Goal: Task Accomplishment & Management: Manage account settings

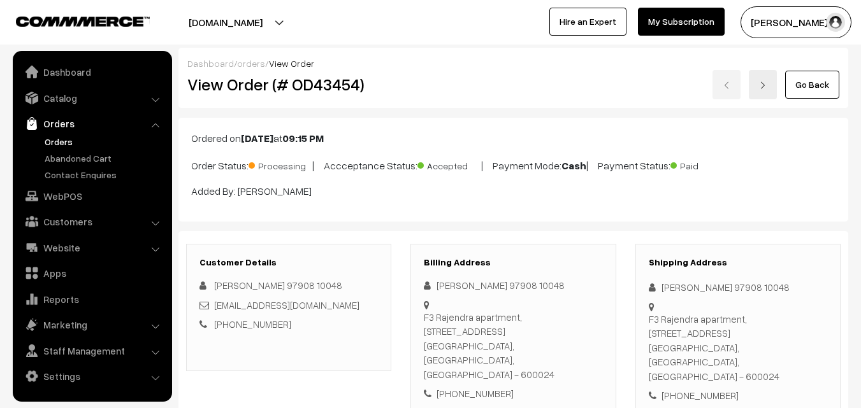
scroll to position [828, 0]
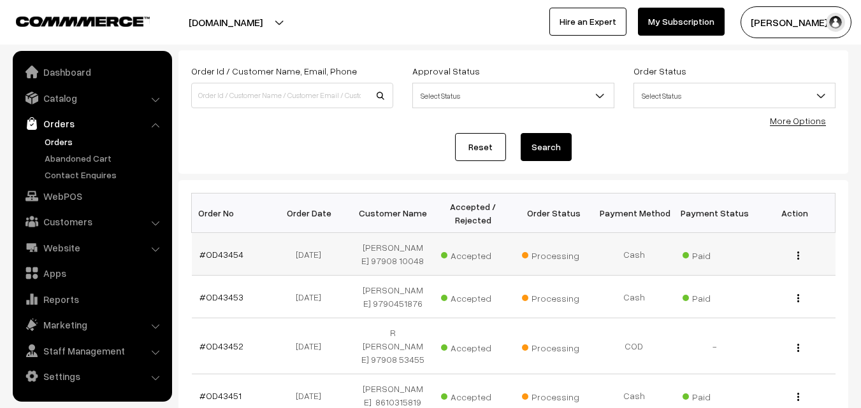
scroll to position [127, 0]
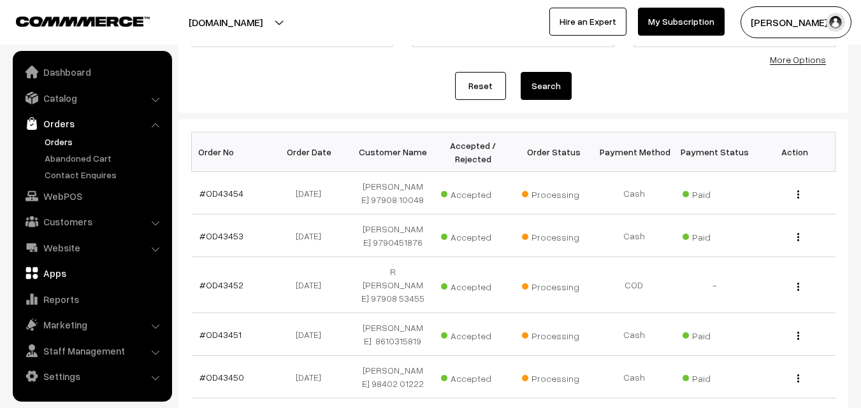
drag, startPoint x: 68, startPoint y: 191, endPoint x: 124, endPoint y: 226, distance: 66.1
click at [69, 191] on link "WebPOS" at bounding box center [92, 196] width 152 height 23
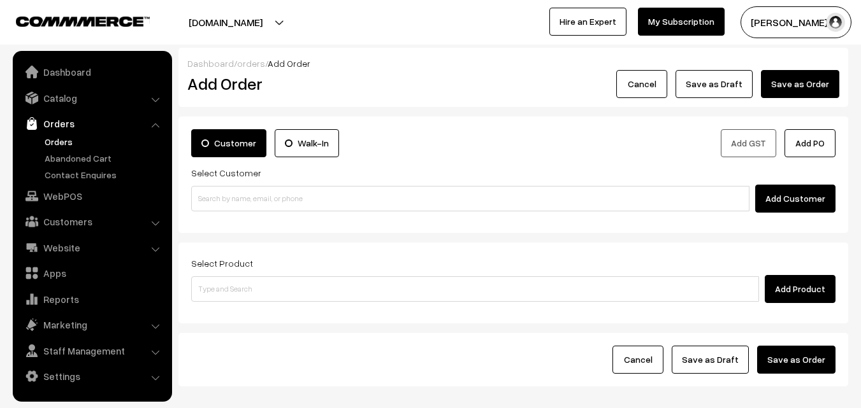
click at [69, 140] on link "Orders" at bounding box center [104, 141] width 126 height 13
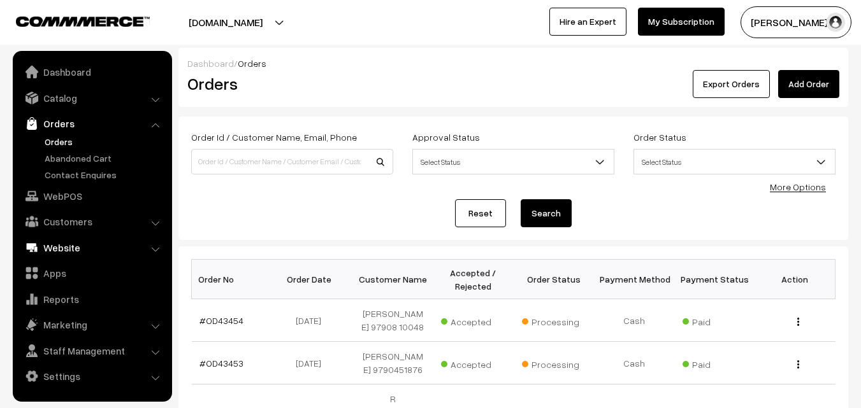
click at [41, 192] on link "WebPOS" at bounding box center [92, 196] width 152 height 23
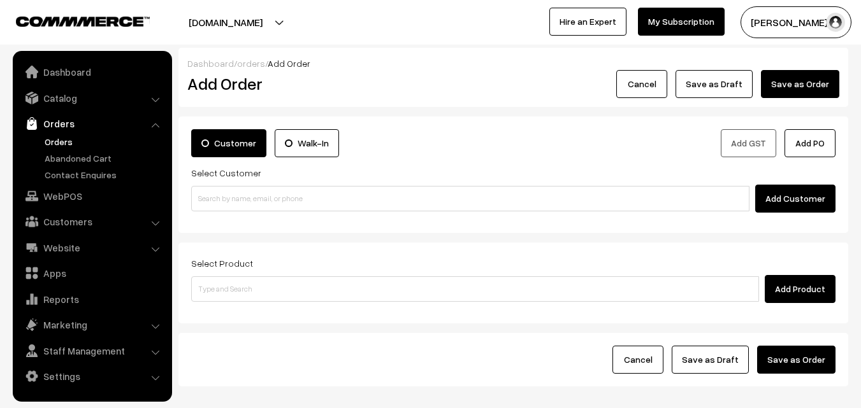
click at [238, 204] on input at bounding box center [470, 198] width 558 height 25
click at [225, 197] on input "99416 42097" at bounding box center [470, 198] width 558 height 25
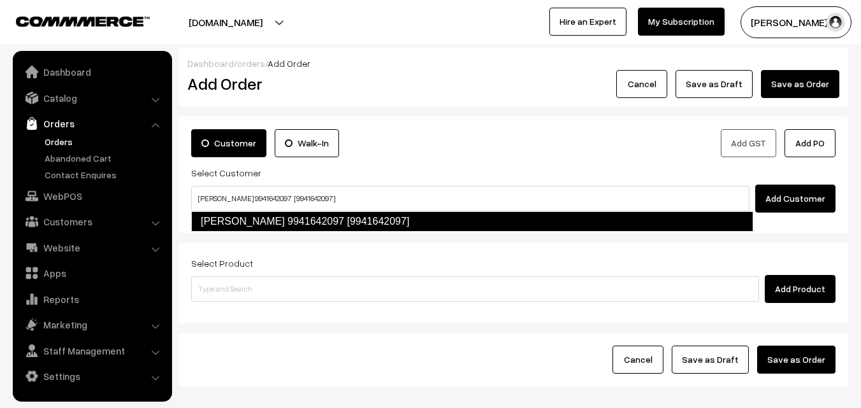
type input "Lavanya 9941642097 [9941642097]"
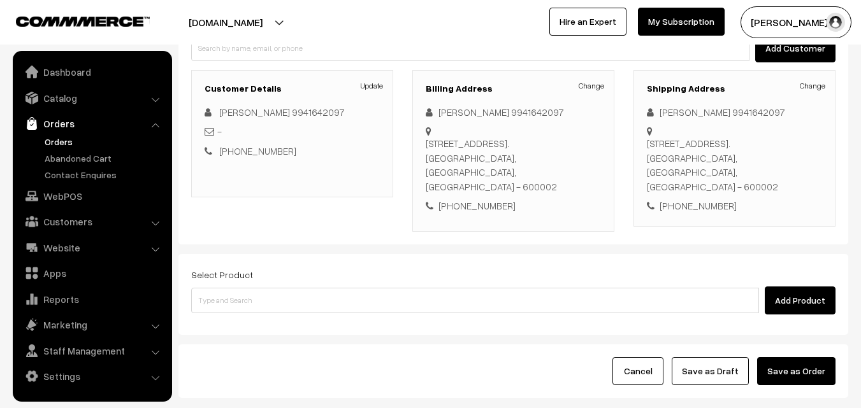
scroll to position [218, 0]
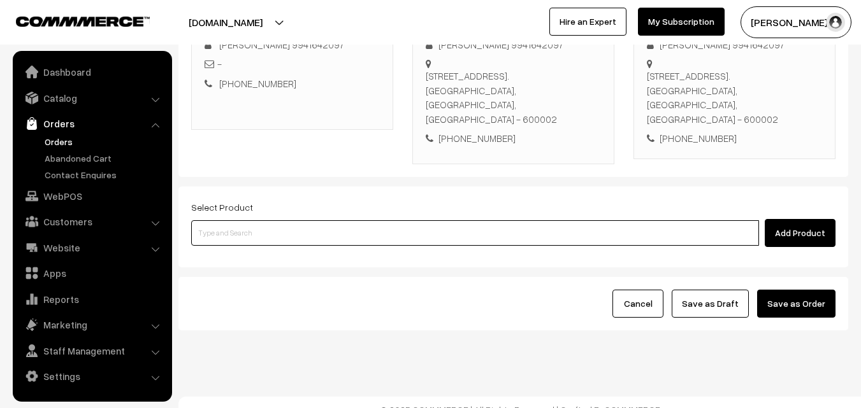
click at [359, 224] on input at bounding box center [475, 232] width 568 height 25
click at [273, 224] on input at bounding box center [475, 232] width 568 height 25
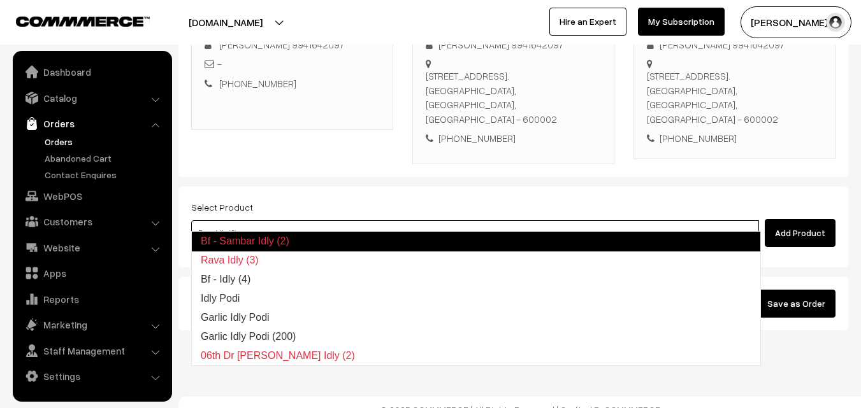
type input "Bf - Idly (4)"
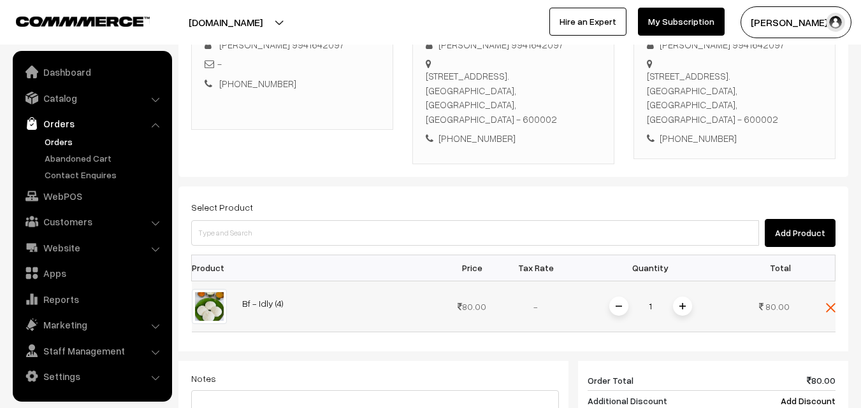
click at [681, 298] on span at bounding box center [682, 306] width 19 height 19
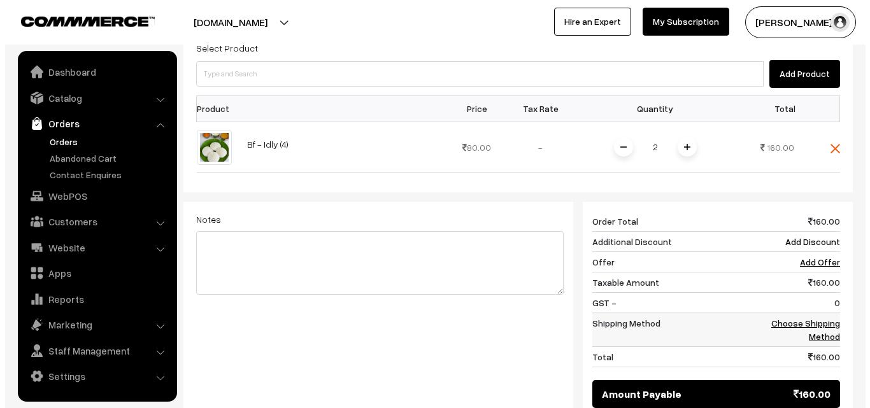
scroll to position [528, 0]
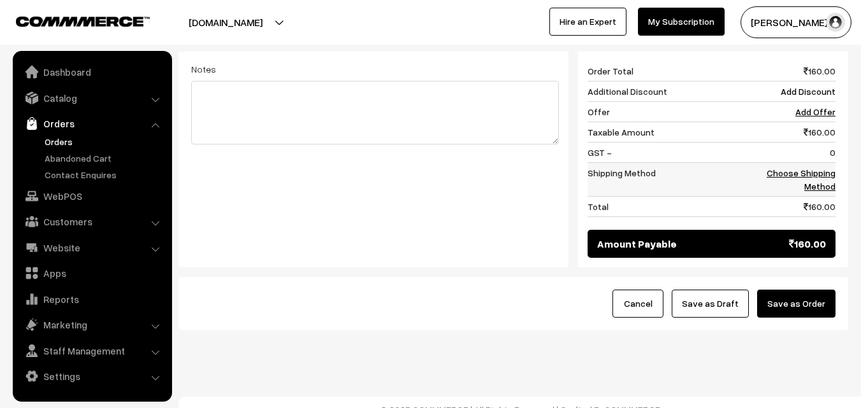
click at [821, 168] on link "Choose Shipping Method" at bounding box center [801, 180] width 69 height 24
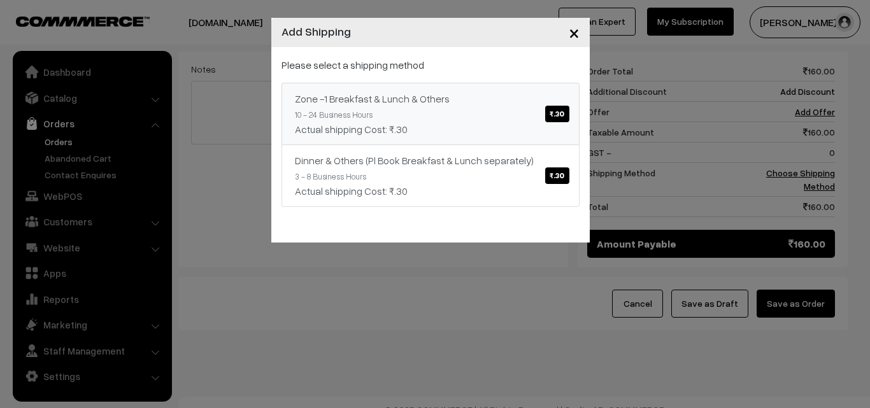
click at [446, 105] on div "Zone -1 Breakfast & Lunch & Others ₹.30" at bounding box center [430, 98] width 271 height 15
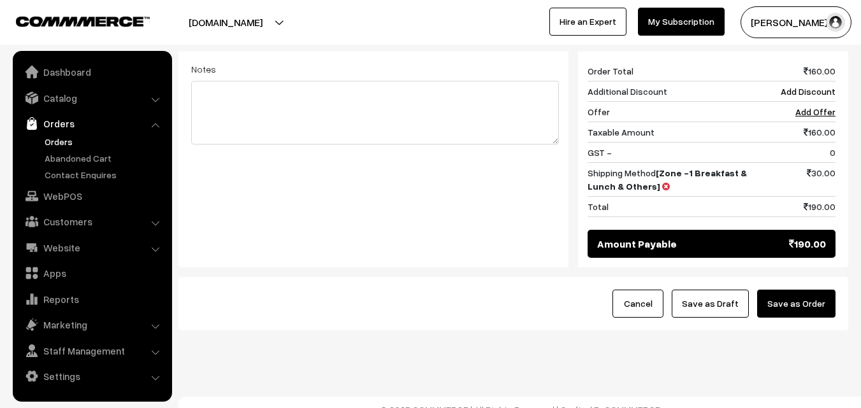
click at [813, 290] on button "Save as Order" at bounding box center [796, 304] width 78 height 28
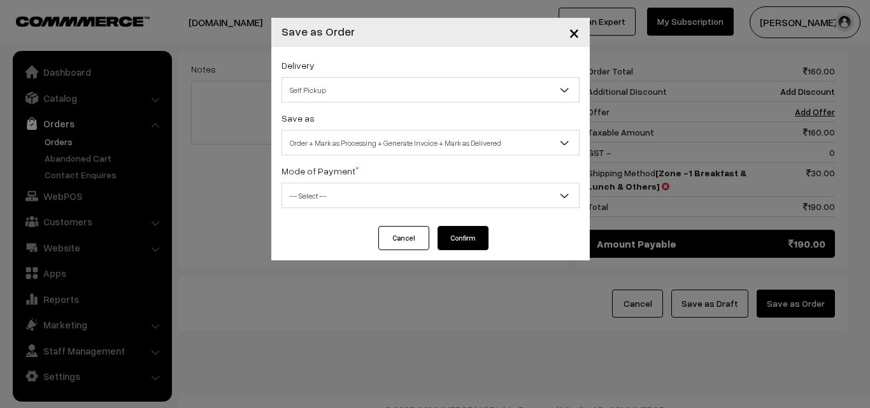
click at [379, 135] on span "Order + Mark as Processing + Generate Invoice + Mark as Delivered" at bounding box center [430, 143] width 297 height 22
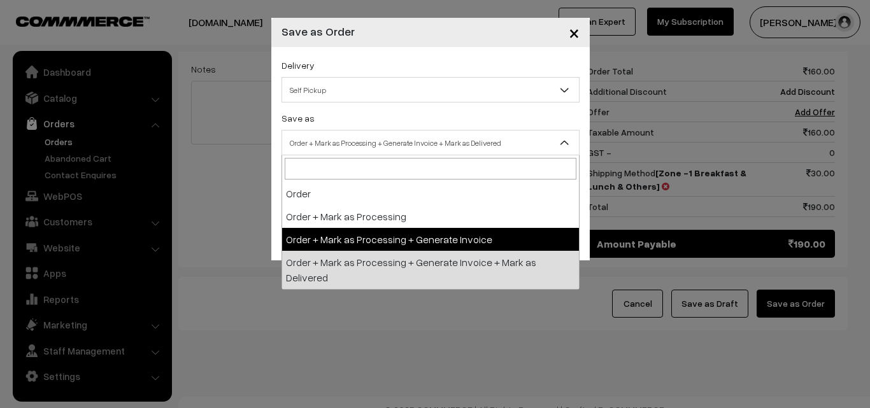
select select "3"
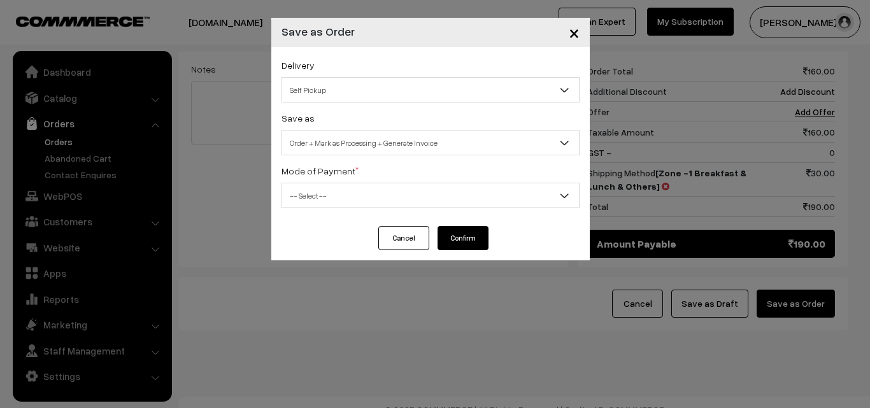
click at [331, 204] on span "-- Select --" at bounding box center [430, 196] width 297 height 22
click at [333, 195] on span "-- Select --" at bounding box center [430, 196] width 297 height 22
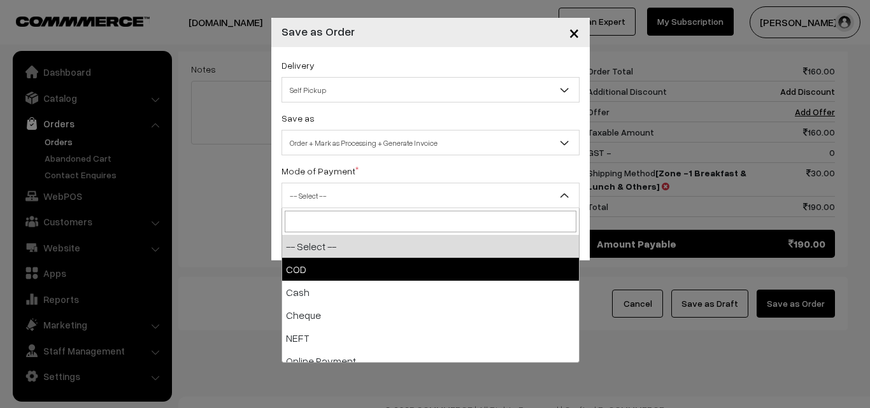
select select "1"
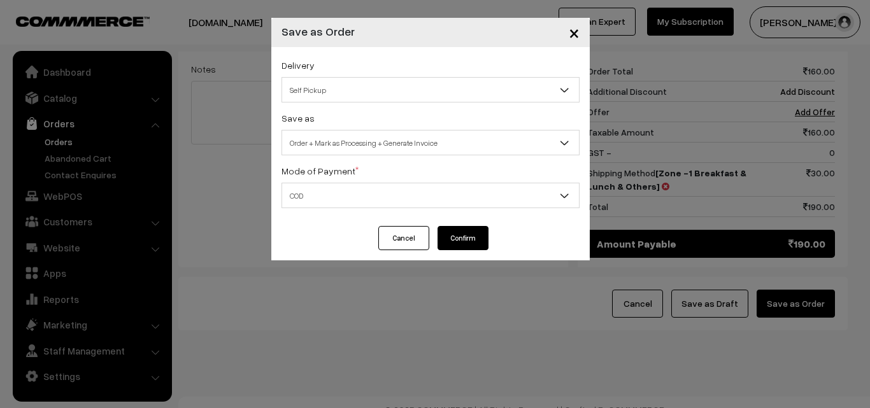
click at [449, 244] on button "Confirm" at bounding box center [463, 238] width 51 height 24
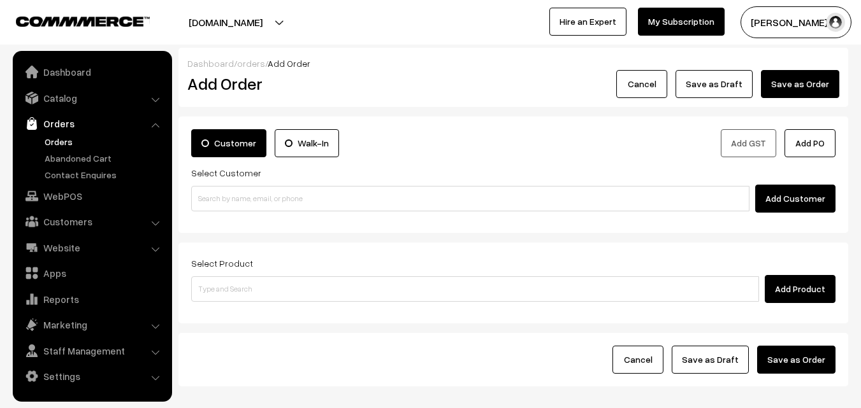
click at [65, 144] on link "Orders" at bounding box center [104, 141] width 126 height 13
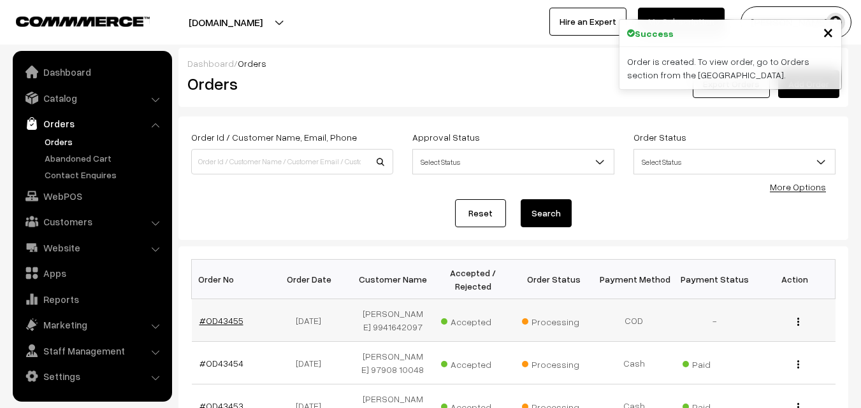
click at [226, 320] on link "#OD43455" at bounding box center [221, 320] width 44 height 11
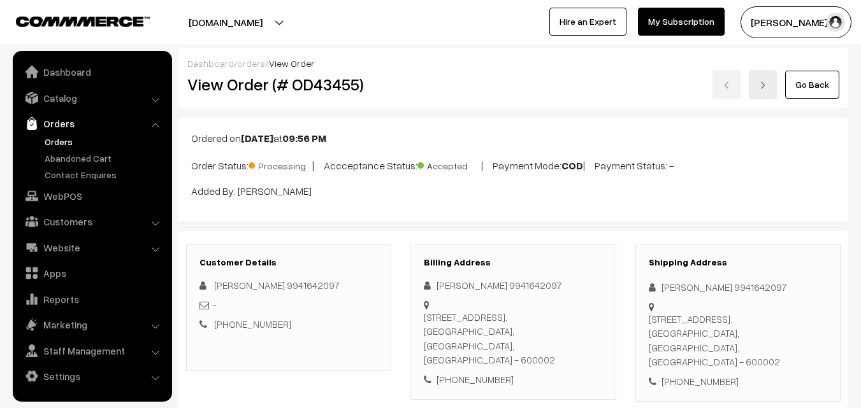
click at [486, 92] on div "View Order (# OD43455) Go Back" at bounding box center [513, 84] width 671 height 29
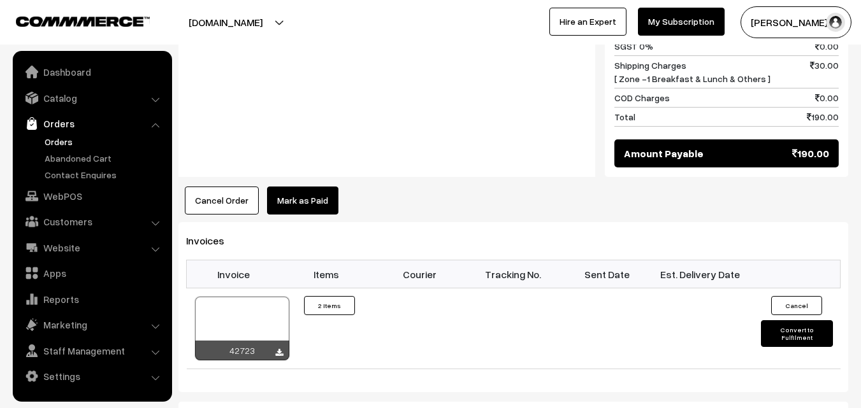
scroll to position [765, 0]
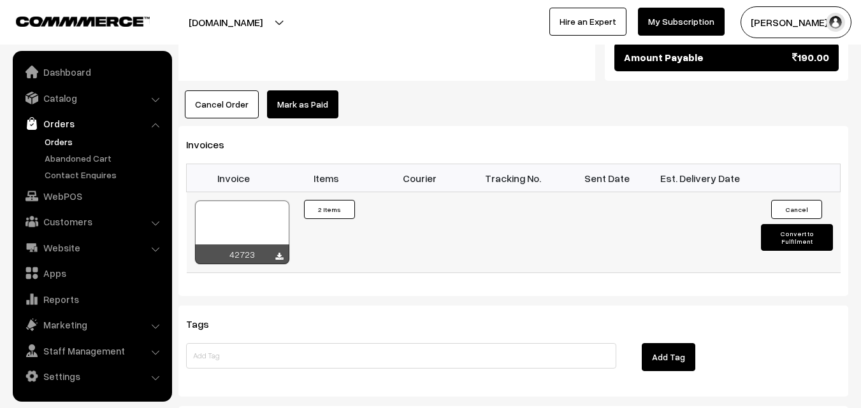
click at [230, 215] on div at bounding box center [242, 233] width 94 height 64
click at [69, 223] on link "Customers" at bounding box center [92, 221] width 152 height 23
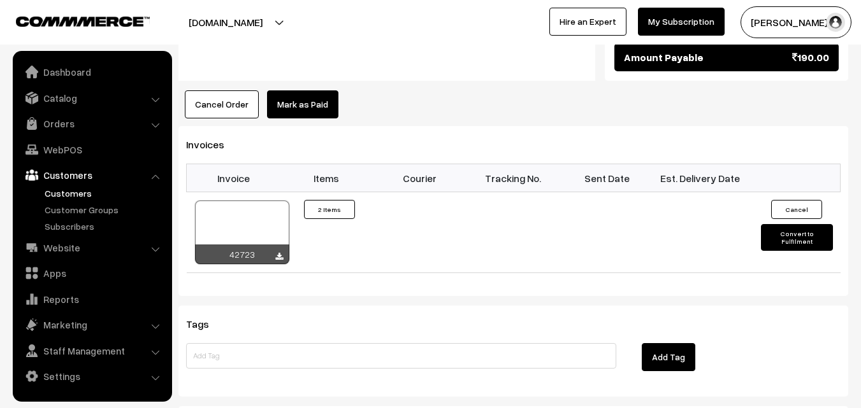
click at [76, 191] on link "Customers" at bounding box center [104, 193] width 126 height 13
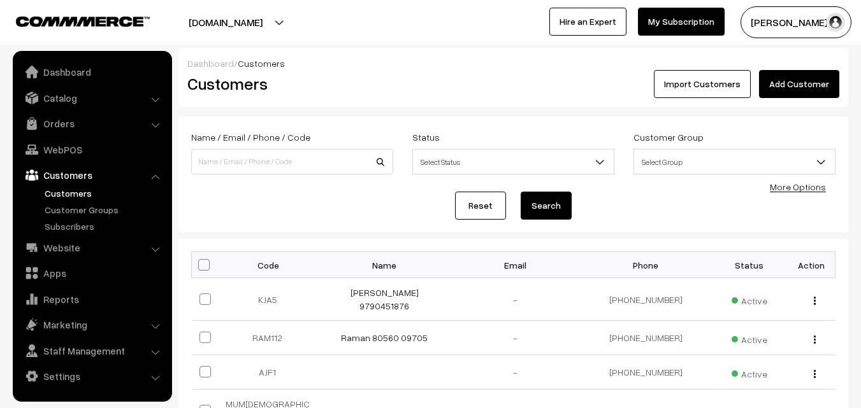
click at [807, 82] on link "Add Customer" at bounding box center [799, 84] width 80 height 28
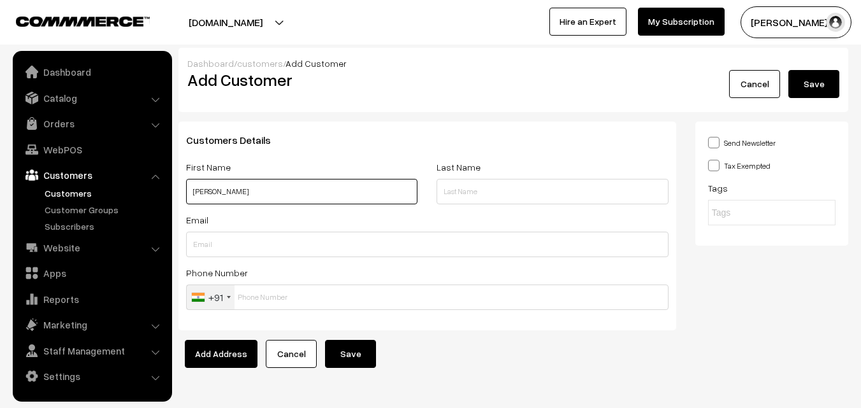
paste input "93848 79484"
type input "[PERSON_NAME] 93848 79484"
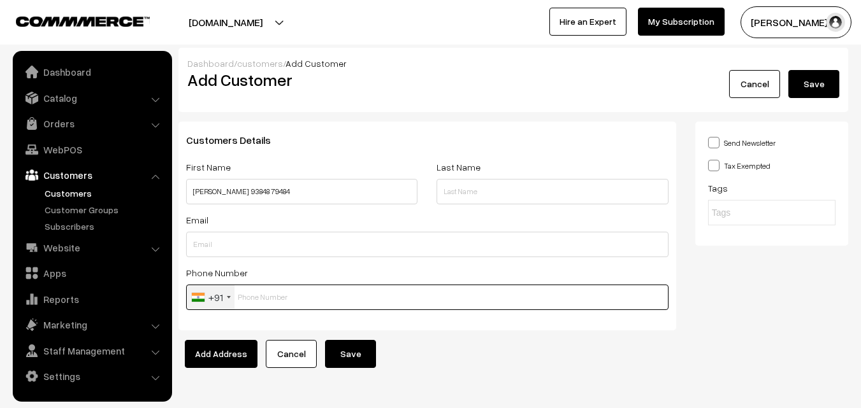
click at [296, 296] on input "text" at bounding box center [427, 297] width 482 height 25
paste input "93848 7948"
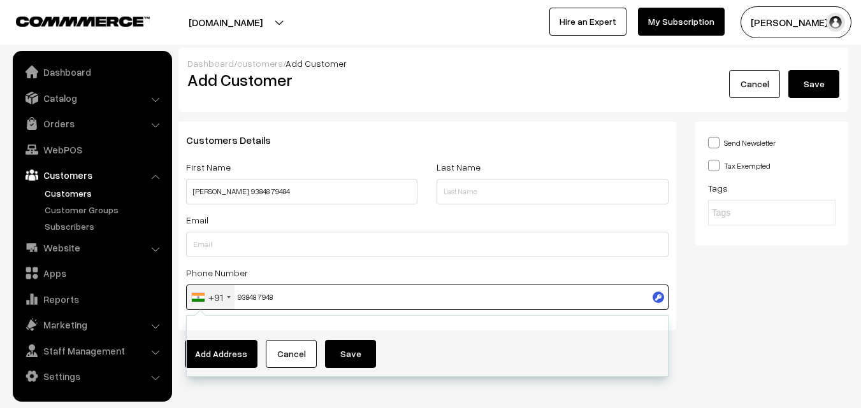
click at [279, 294] on input "93848 7948" at bounding box center [427, 297] width 482 height 25
type input "9384879484"
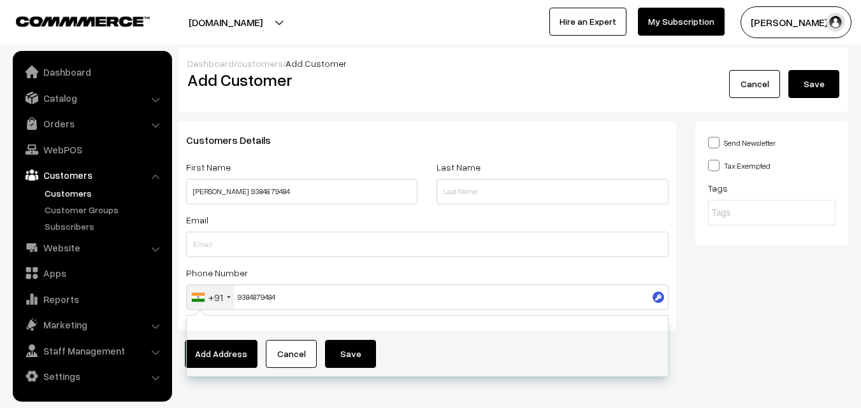
drag, startPoint x: 725, startPoint y: 315, endPoint x: 694, endPoint y: 299, distance: 34.5
click at [725, 312] on div "Send Newsletter Tax Exempted Tags" at bounding box center [772, 231] width 172 height 219
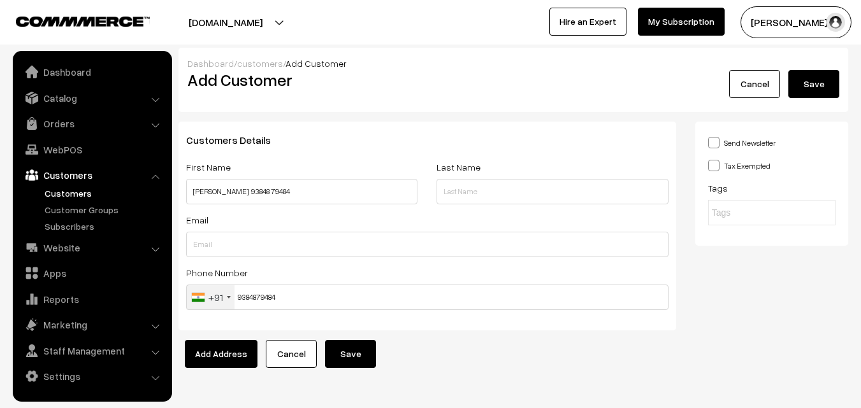
click at [365, 359] on button "Save" at bounding box center [350, 354] width 51 height 28
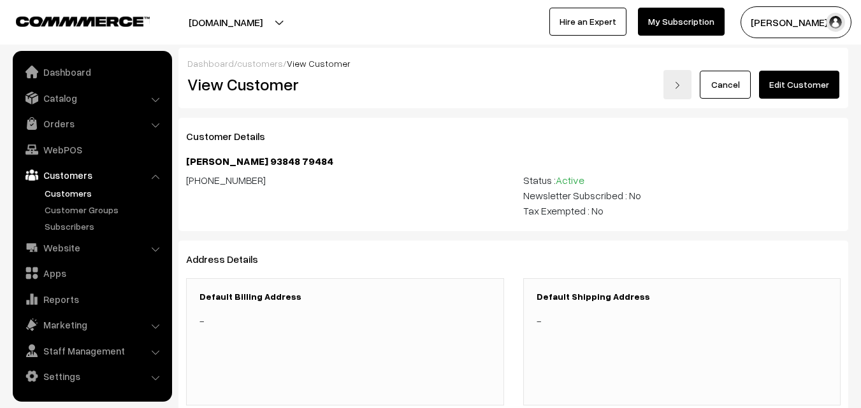
click at [807, 85] on link "Edit Customer" at bounding box center [799, 85] width 80 height 28
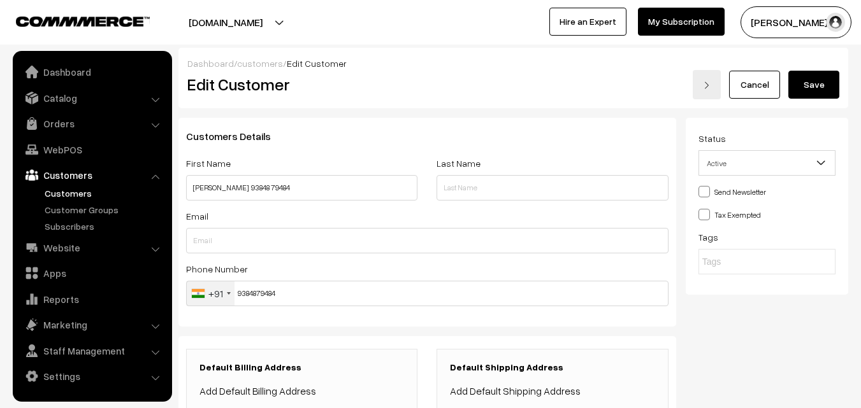
scroll to position [295, 0]
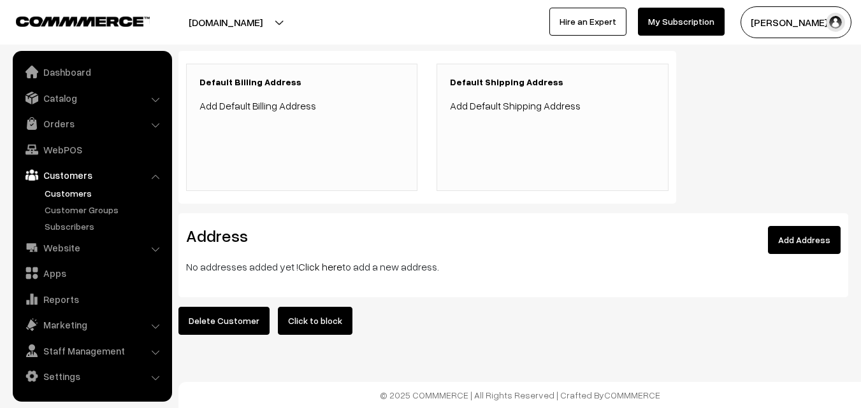
click at [308, 261] on link "Click here" at bounding box center [320, 267] width 44 height 13
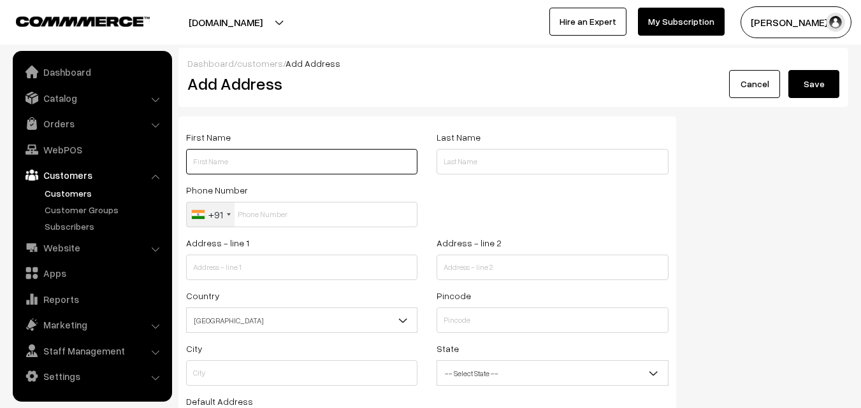
click at [268, 166] on input "text" at bounding box center [301, 161] width 231 height 25
paste input "[PERSON_NAME]"
paste input "93848 79484"
type input "[PERSON_NAME] 93848 79484"
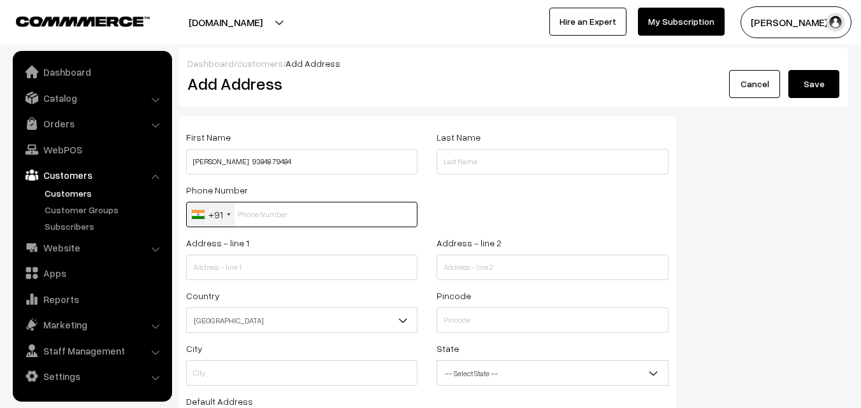
click at [250, 214] on input "text" at bounding box center [301, 214] width 231 height 25
paste input "93848 794"
click at [267, 212] on input "93848 794" at bounding box center [301, 214] width 231 height 25
type input "9384879484"
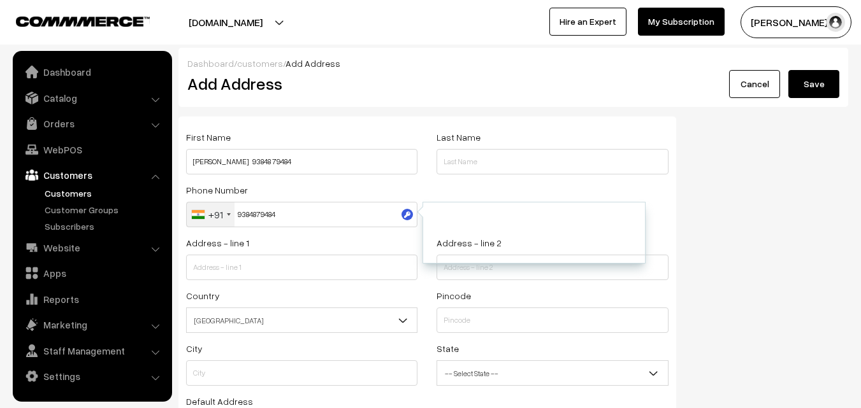
click at [297, 249] on div "Address - line 1" at bounding box center [301, 257] width 231 height 45
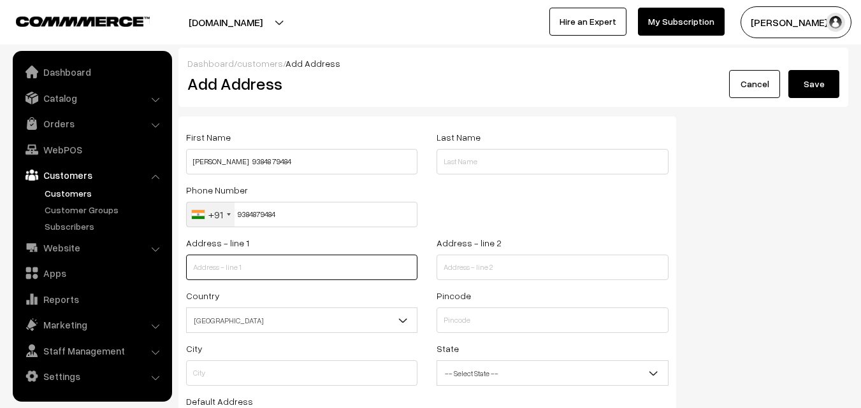
click at [296, 273] on input "text" at bounding box center [301, 267] width 231 height 25
paste input "2A Gangai block GRN Jeevan Bhima enclave Rajasekar street Mylapore"
drag, startPoint x: 277, startPoint y: 267, endPoint x: 420, endPoint y: 278, distance: 143.8
click at [420, 278] on div "Address - line 1 2A Gangai block GRN Jeevan Bhima enclave Rajasekar street Myla…" at bounding box center [302, 261] width 250 height 53
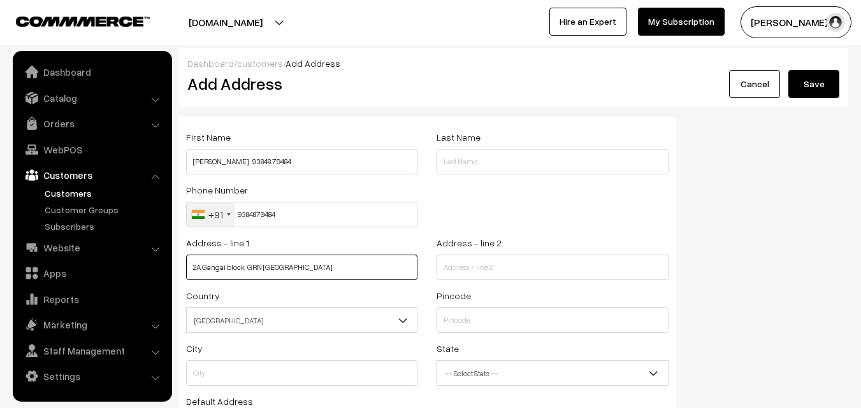
scroll to position [0, 0]
type input "2A Gangai block GRN Jeevan"
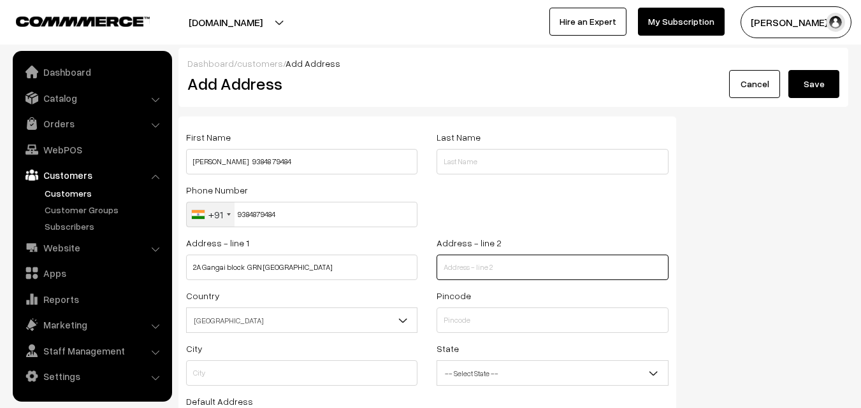
click at [487, 265] on input "text" at bounding box center [552, 267] width 231 height 25
paste input "Bhima enclave Rajasekar street Mylapore"
type input "Bhima enclave Rajasekar street Mylapore"
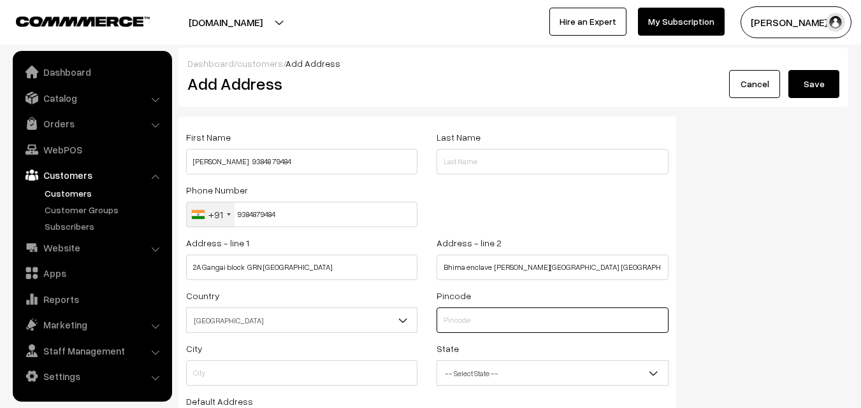
click at [470, 318] on input "text" at bounding box center [552, 320] width 231 height 25
type input "600004"
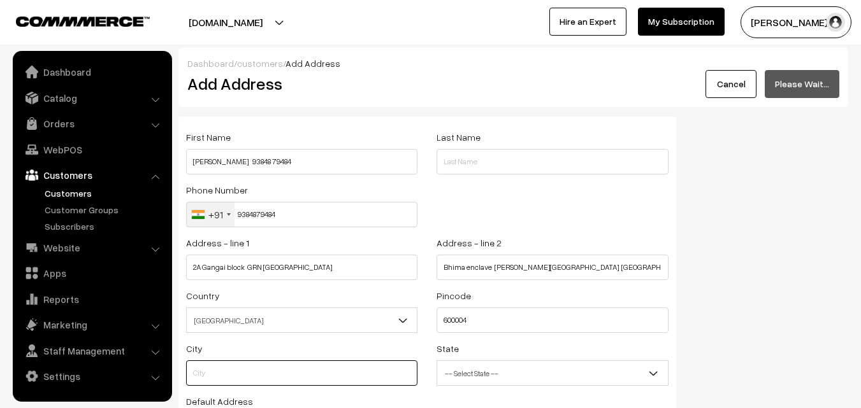
type input "Chennai"
select select "[GEOGRAPHIC_DATA]"
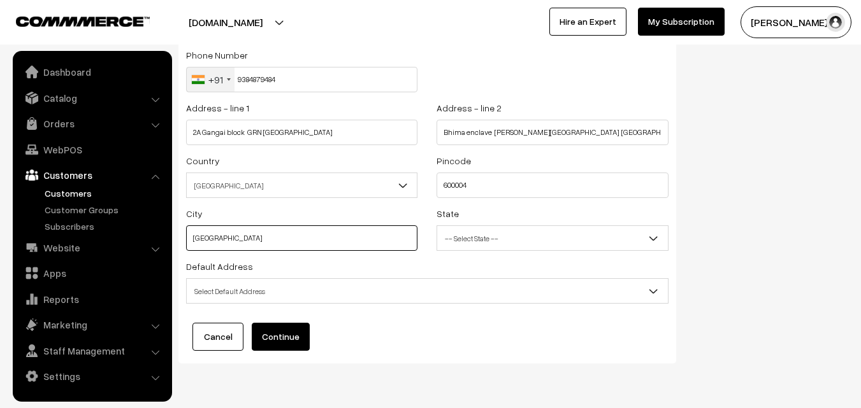
scroll to position [173, 0]
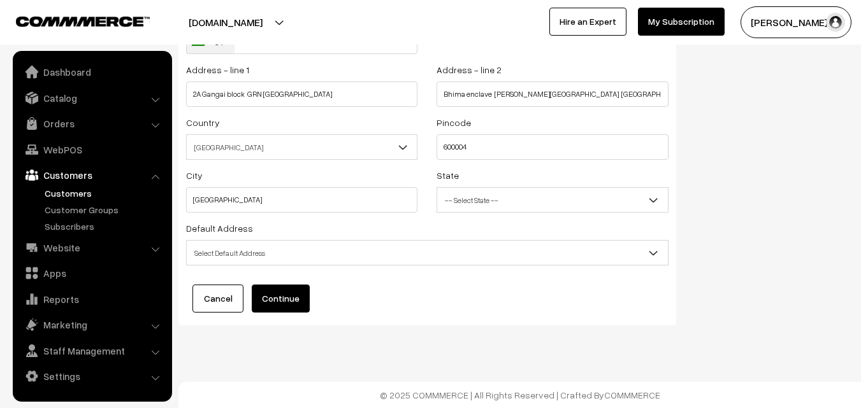
click at [279, 264] on span "Select Default Address" at bounding box center [427, 252] width 482 height 25
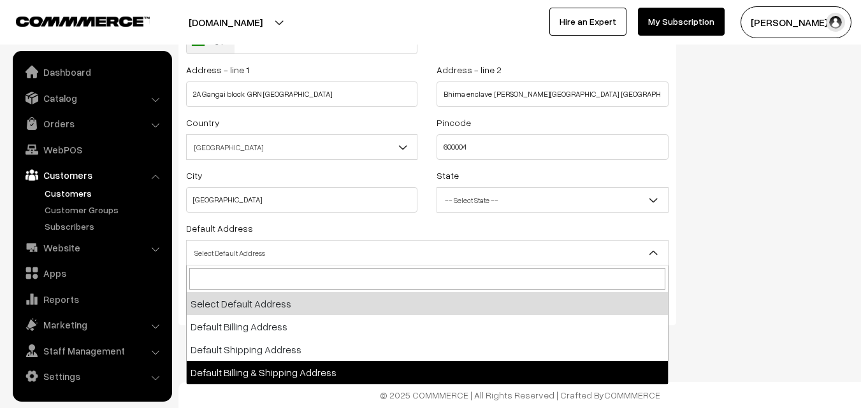
select select "3"
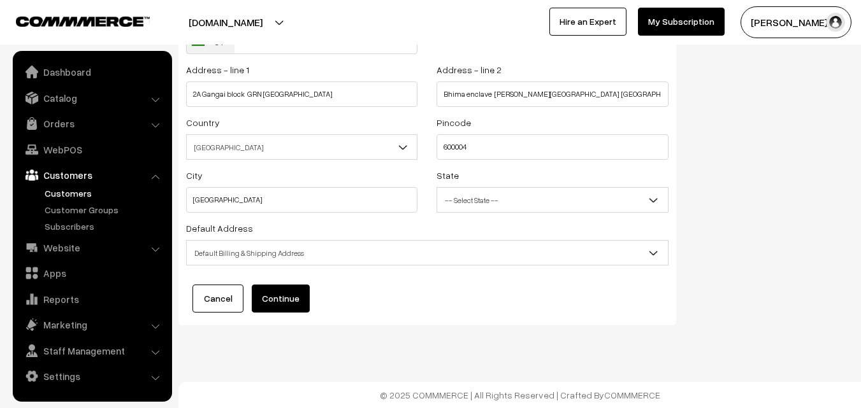
click at [289, 298] on button "Continue" at bounding box center [281, 299] width 58 height 28
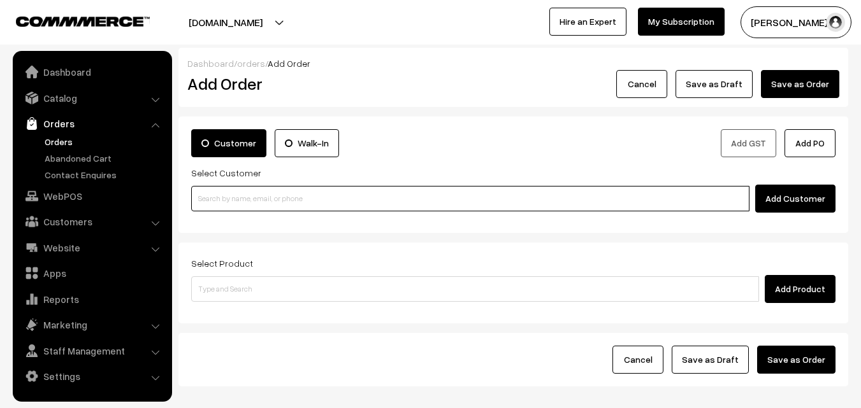
click at [263, 191] on input at bounding box center [470, 198] width 558 height 25
paste input "93848 79484"
click at [218, 199] on input "93848 79484" at bounding box center [470, 198] width 558 height 25
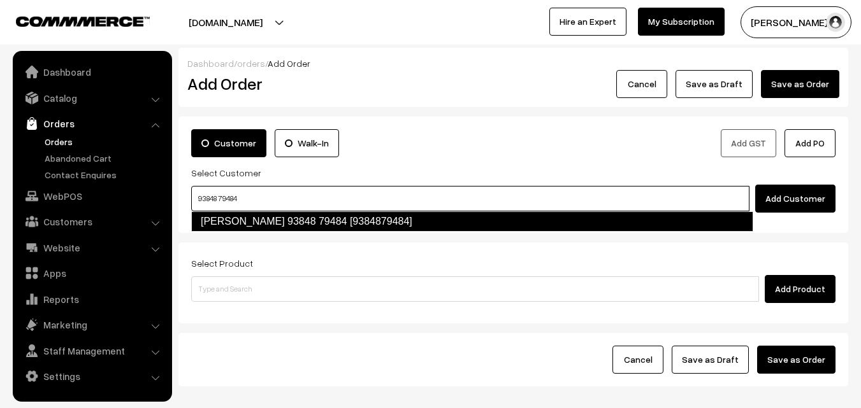
click at [224, 220] on link "Neelakantan 93848 79484 [9384879484]" at bounding box center [472, 222] width 562 height 20
type input "93848 79484"
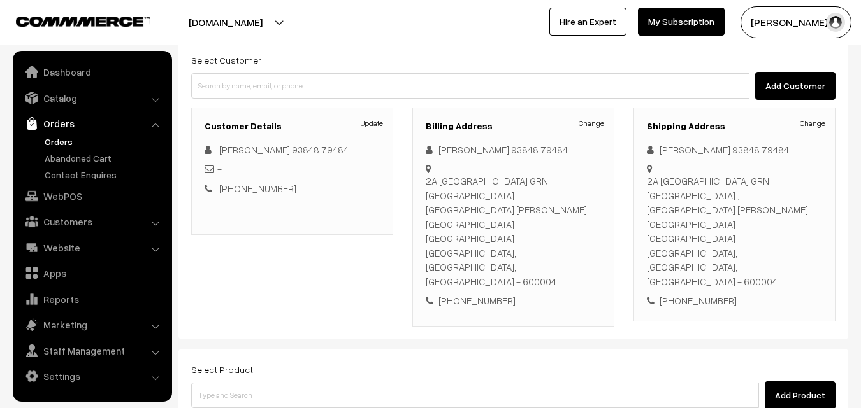
scroll to position [127, 0]
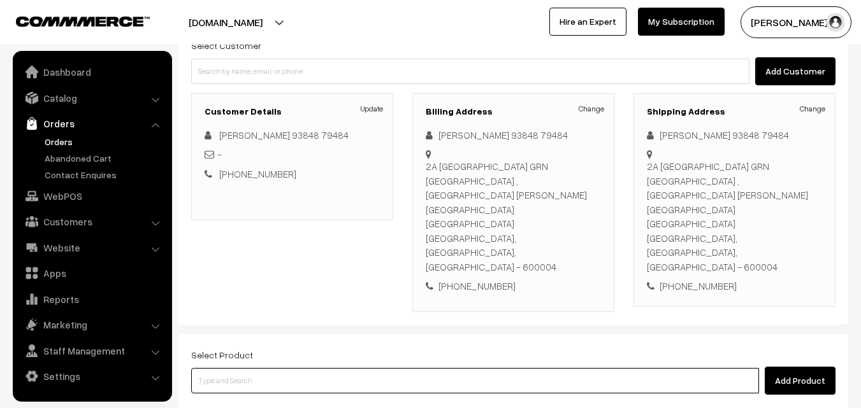
click at [336, 368] on input at bounding box center [475, 380] width 568 height 25
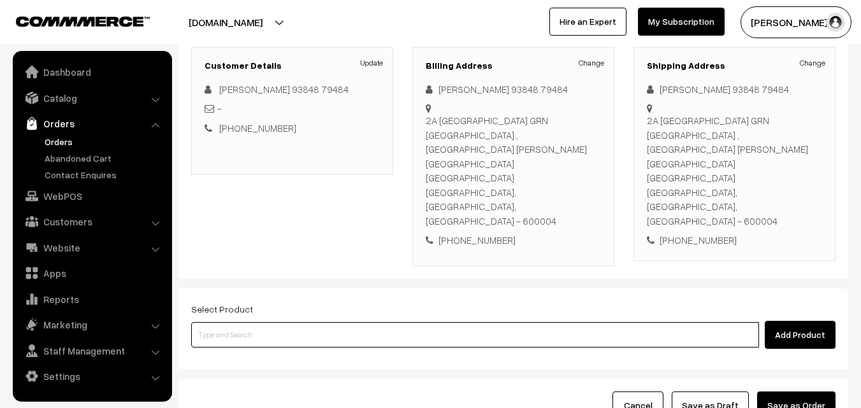
scroll to position [218, 0]
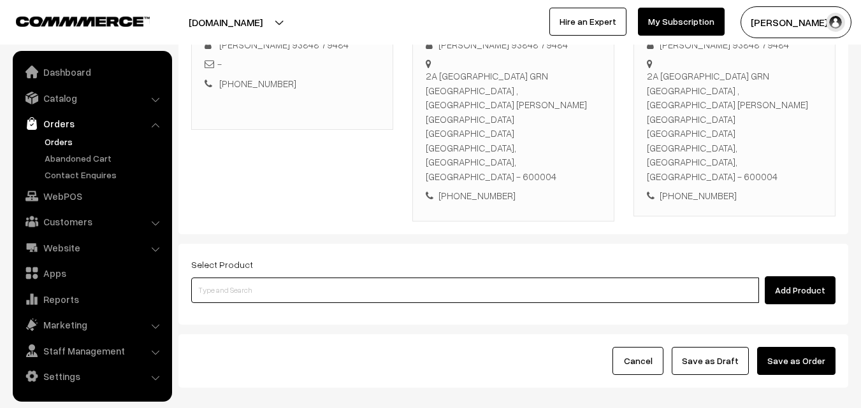
click at [321, 278] on input at bounding box center [475, 290] width 568 height 25
type input "i"
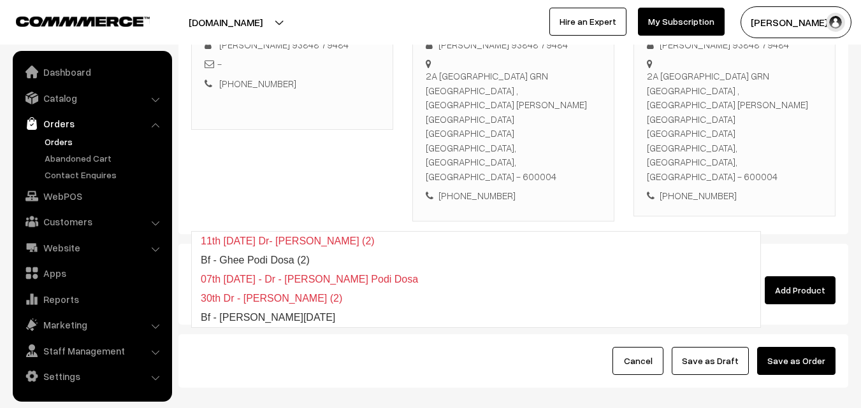
type input "Bf - Ghee Pongal"
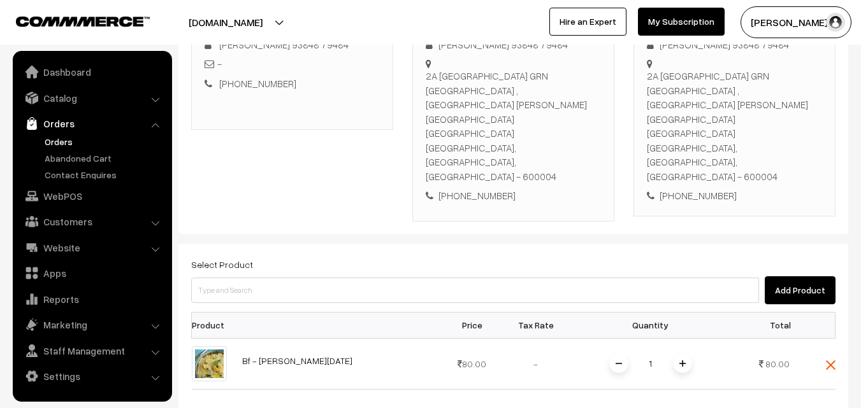
drag, startPoint x: 684, startPoint y: 286, endPoint x: 675, endPoint y: 287, distance: 9.6
click at [684, 354] on span at bounding box center [682, 363] width 19 height 19
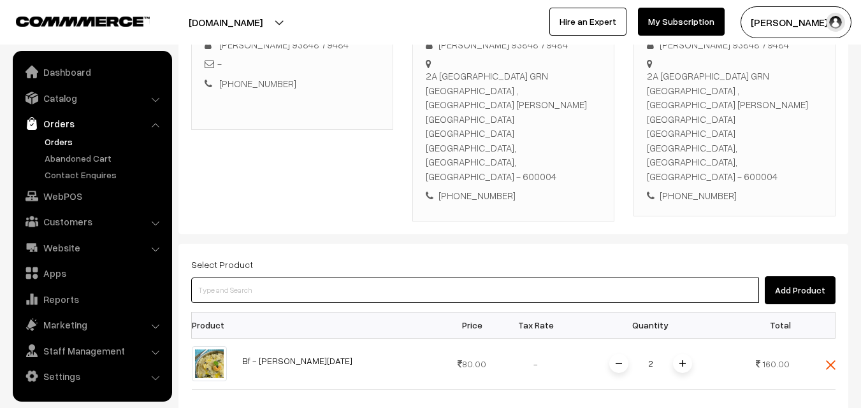
click at [538, 278] on input at bounding box center [475, 290] width 568 height 25
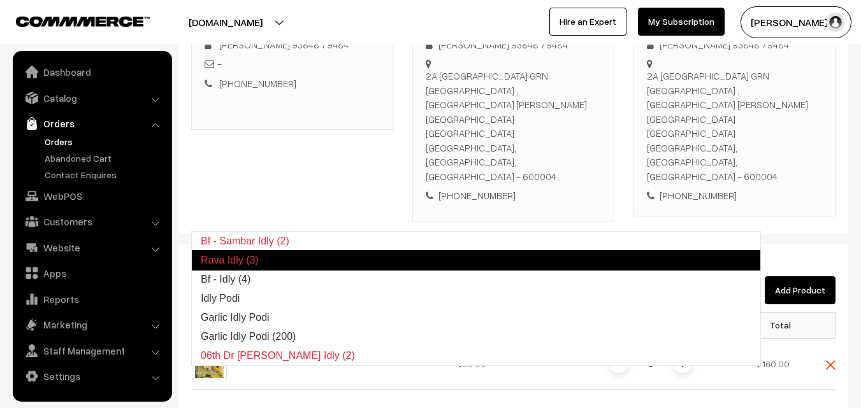
type input "Bf - Idly (4)"
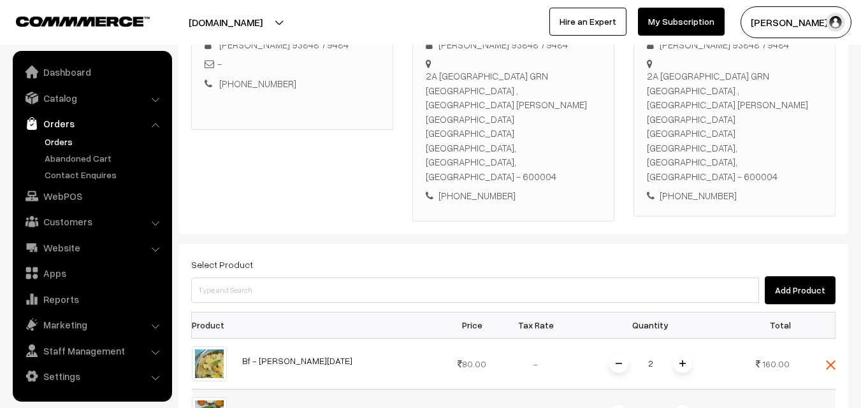
click at [661, 404] on input "1" at bounding box center [650, 415] width 25 height 22
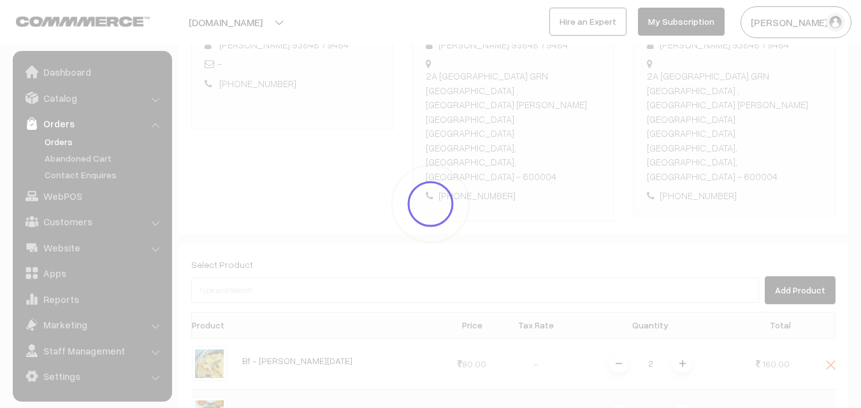
click at [693, 339] on div "Dashboard / orders / Add Order Add Order Cancel Save as Draft Save as Order Sav…" at bounding box center [513, 289] width 670 height 919
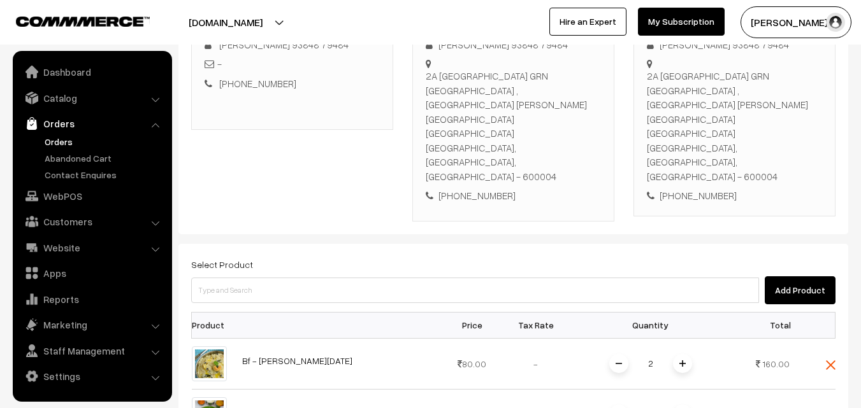
click at [577, 257] on div "Select Product Add Product" at bounding box center [513, 281] width 644 height 48
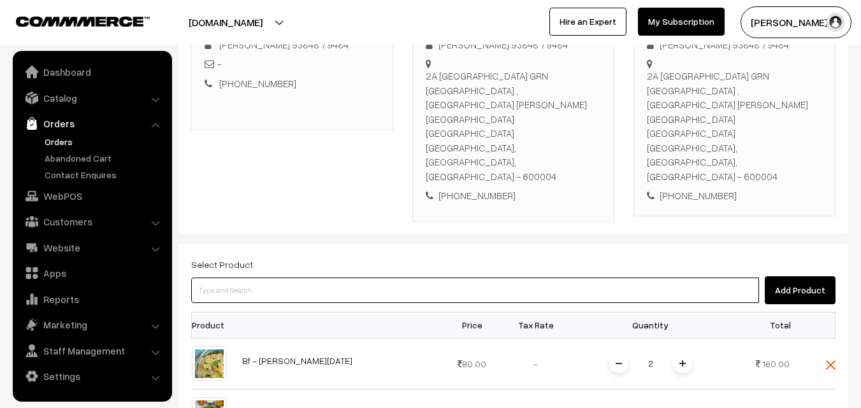
click at [575, 278] on input at bounding box center [475, 290] width 568 height 25
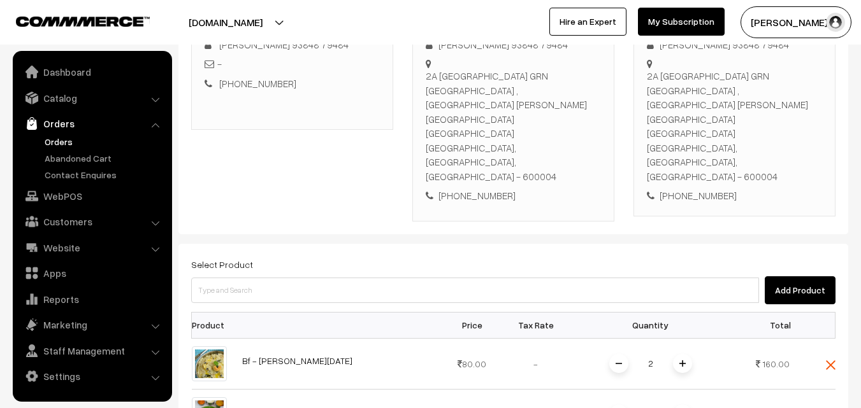
click at [503, 257] on div "Select Product Add Product" at bounding box center [513, 281] width 644 height 48
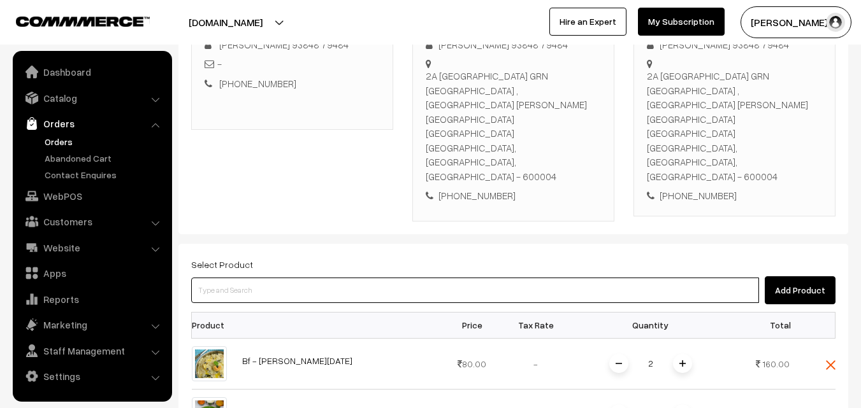
click at [324, 278] on input at bounding box center [475, 290] width 568 height 25
type input "vadai"
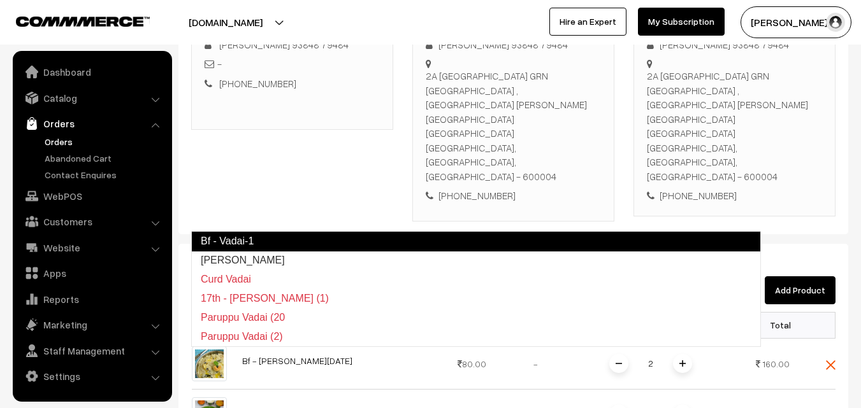
click at [267, 243] on link "Bf - Vadai-1" at bounding box center [476, 241] width 570 height 20
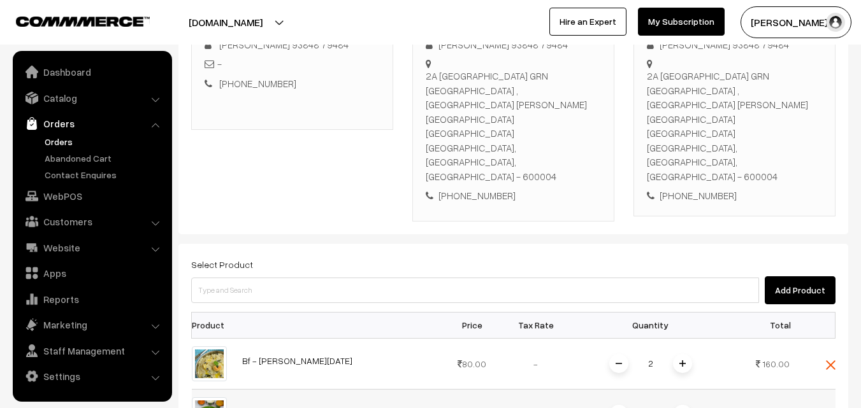
click at [663, 404] on input "1" at bounding box center [650, 415] width 25 height 22
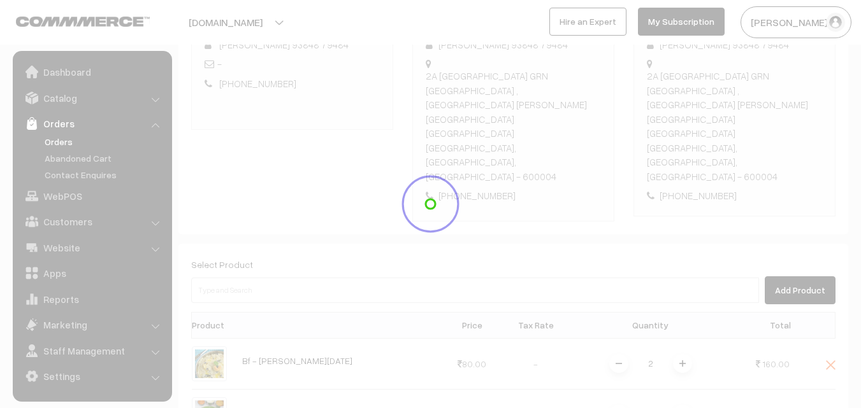
click at [660, 394] on div "Dashboard / orders / Add Order Add Order Cancel Save as Draft Save as Order Sav…" at bounding box center [513, 315] width 670 height 970
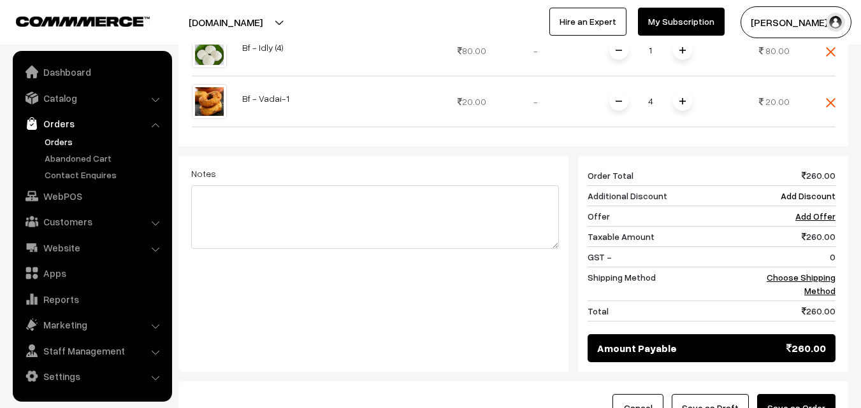
scroll to position [630, 0]
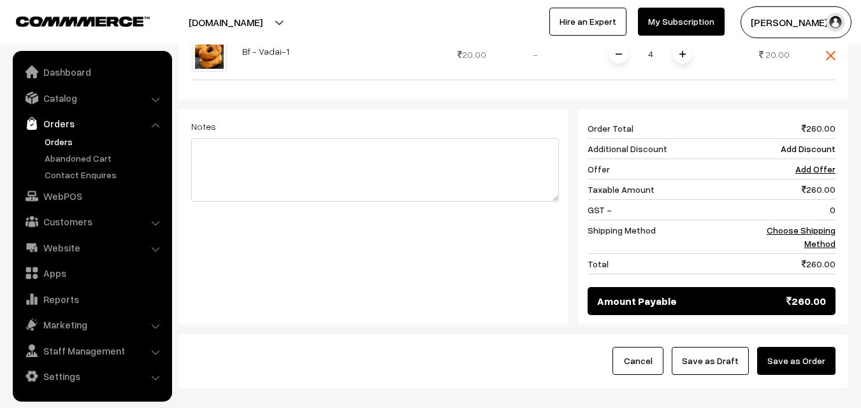
type input "4"
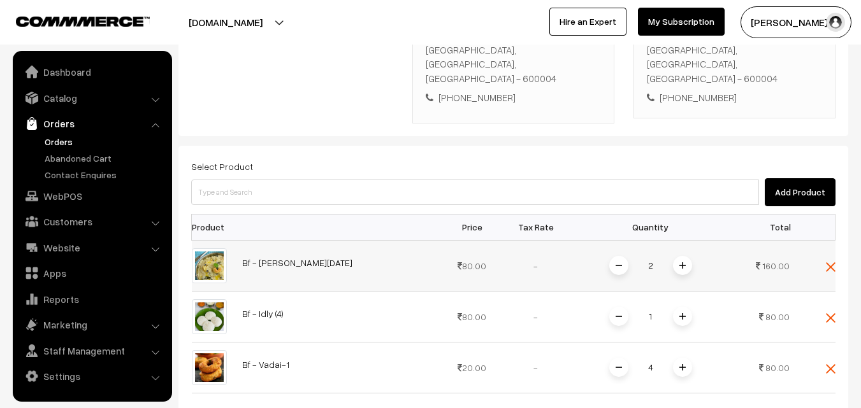
scroll to position [311, 0]
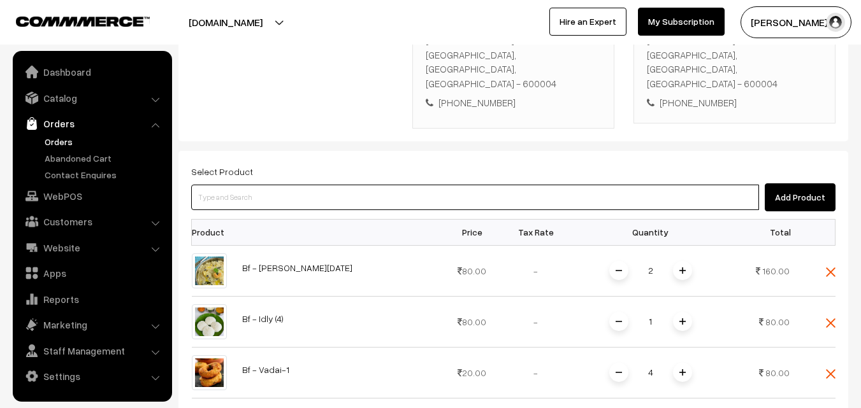
click at [294, 185] on input at bounding box center [475, 197] width 568 height 25
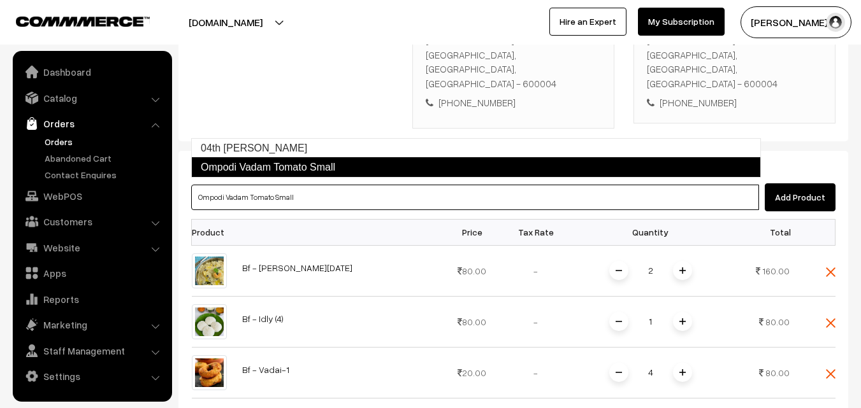
type input "04th Tomato Sadam"
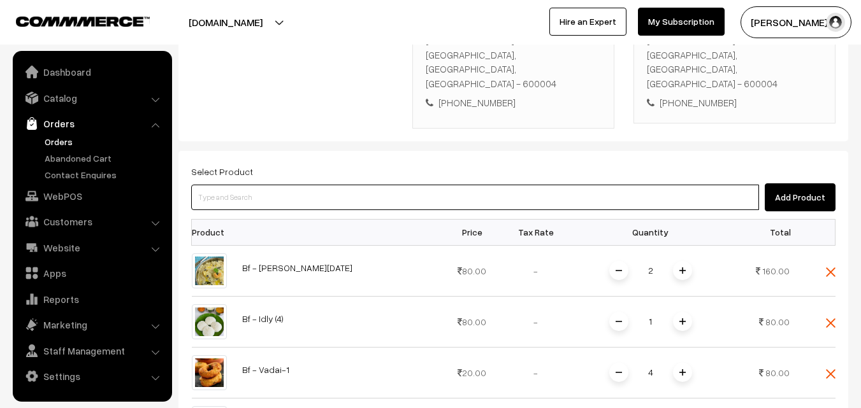
click at [505, 185] on input at bounding box center [475, 197] width 568 height 25
paste input "04th Without Rice..."
type input "04th Without Rice..."
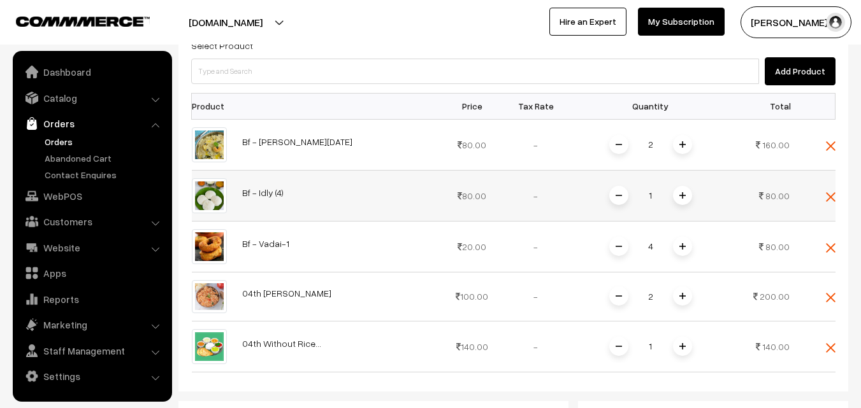
scroll to position [438, 0]
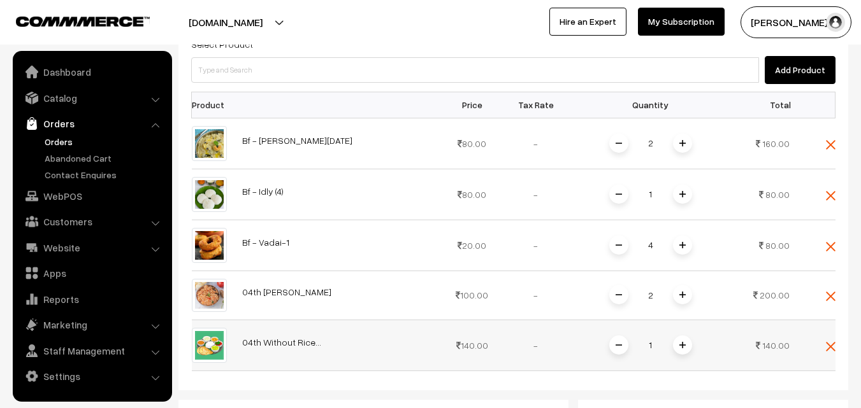
click at [686, 336] on span at bounding box center [682, 345] width 19 height 19
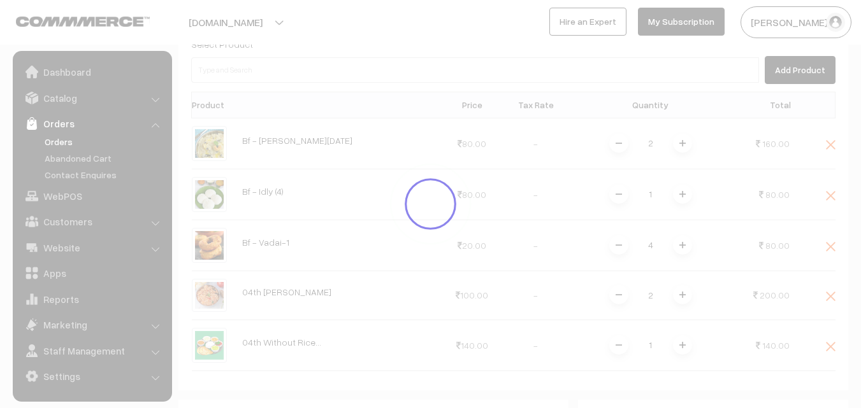
click at [684, 271] on div "Dashboard / orders / Add Order Add Order Cancel Save as Draft Save as Order Sav…" at bounding box center [513, 144] width 670 height 1070
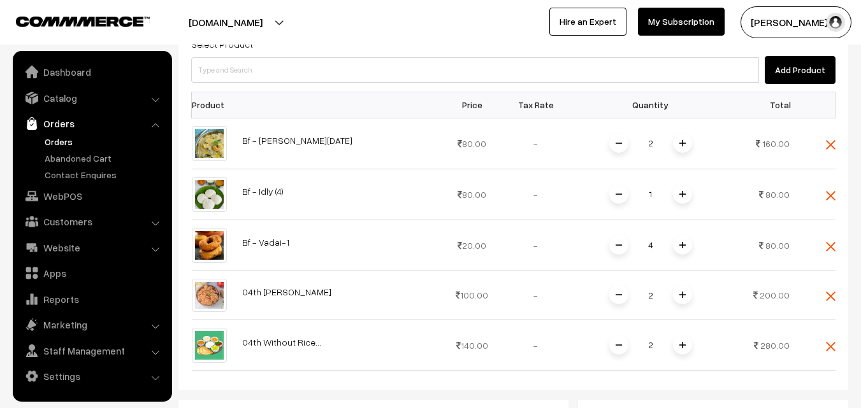
click at [684, 342] on img at bounding box center [682, 345] width 6 height 6
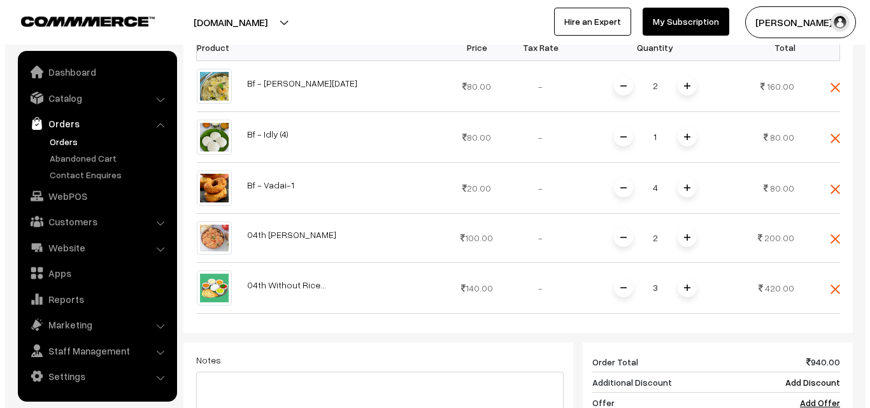
scroll to position [730, 0]
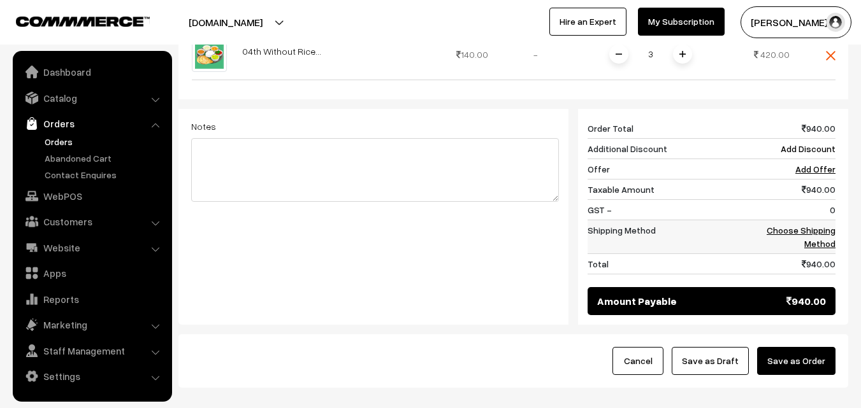
click at [807, 220] on td "Choose Shipping Method" at bounding box center [795, 237] width 79 height 34
click at [820, 225] on link "Choose Shipping Method" at bounding box center [801, 237] width 69 height 24
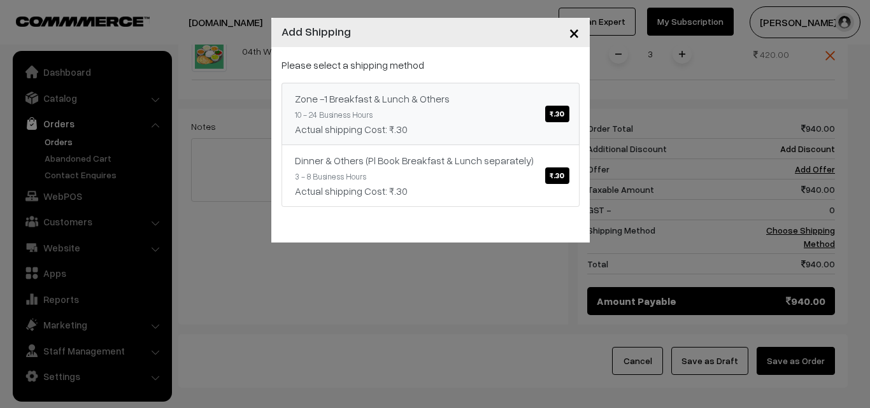
click at [477, 113] on link "Zone -1 Breakfast & Lunch & Others ₹.30 10 - 24 Business Hours Actual shipping …" at bounding box center [431, 114] width 298 height 62
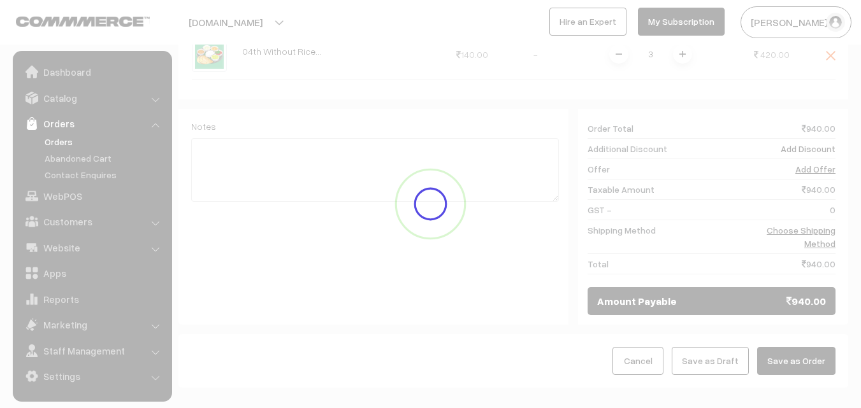
click at [809, 347] on button "Save as Order" at bounding box center [796, 361] width 78 height 28
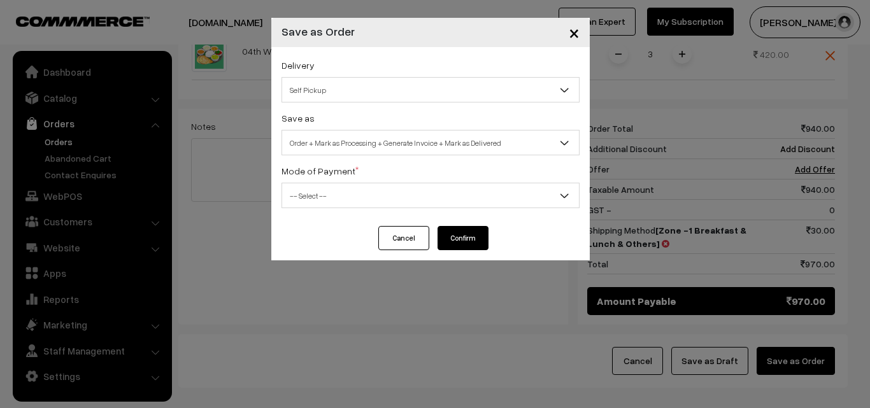
click at [351, 151] on span "Order + Mark as Processing + Generate Invoice + Mark as Delivered" at bounding box center [430, 143] width 297 height 22
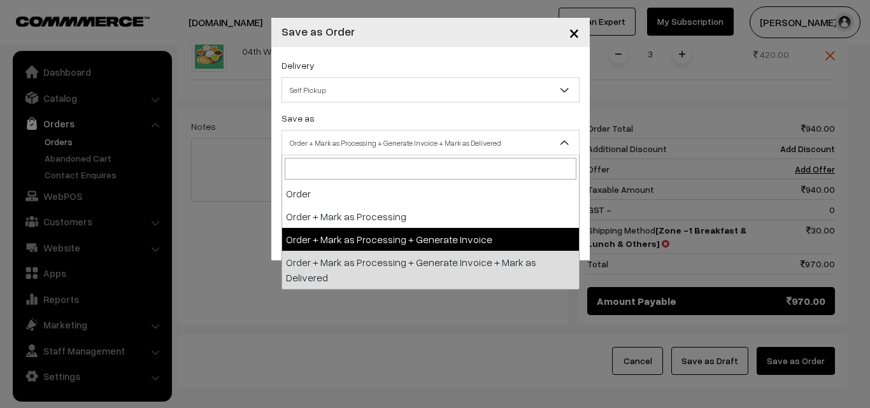
drag, startPoint x: 346, startPoint y: 239, endPoint x: 337, endPoint y: 203, distance: 37.4
select select "3"
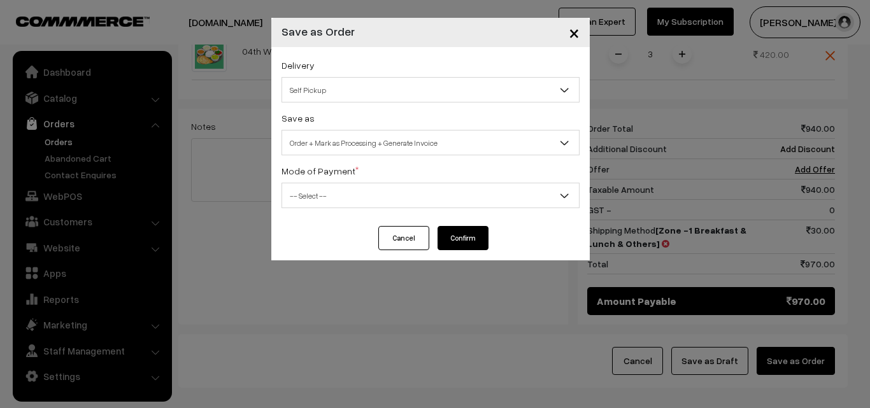
click at [330, 185] on span "-- Select --" at bounding box center [430, 196] width 297 height 22
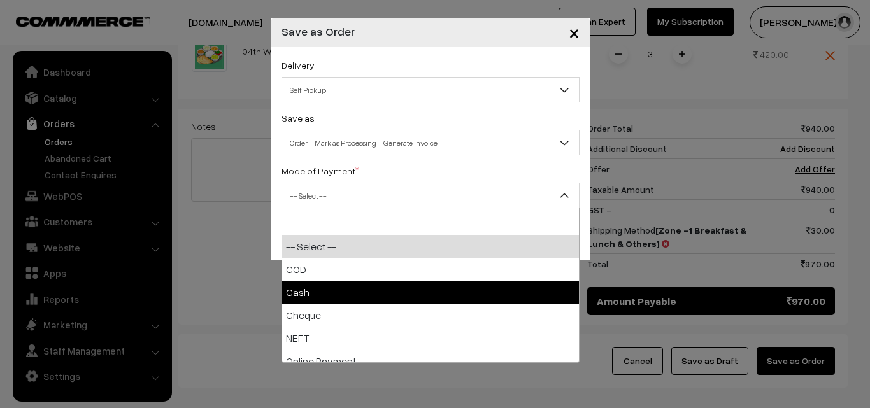
select select "2"
checkbox input "true"
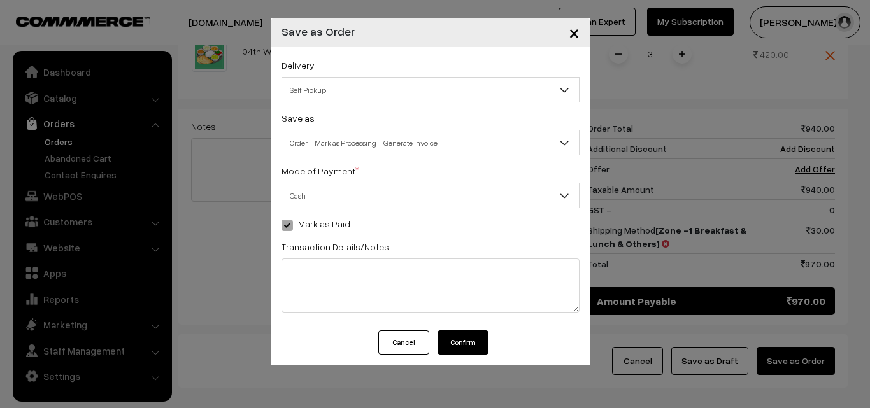
drag, startPoint x: 476, startPoint y: 352, endPoint x: 472, endPoint y: 347, distance: 7.3
click at [475, 350] on button "Confirm" at bounding box center [463, 343] width 51 height 24
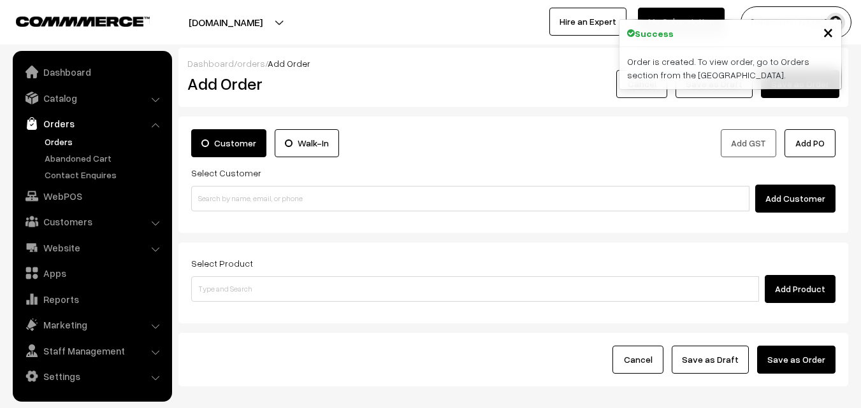
click at [56, 141] on link "Orders" at bounding box center [104, 141] width 126 height 13
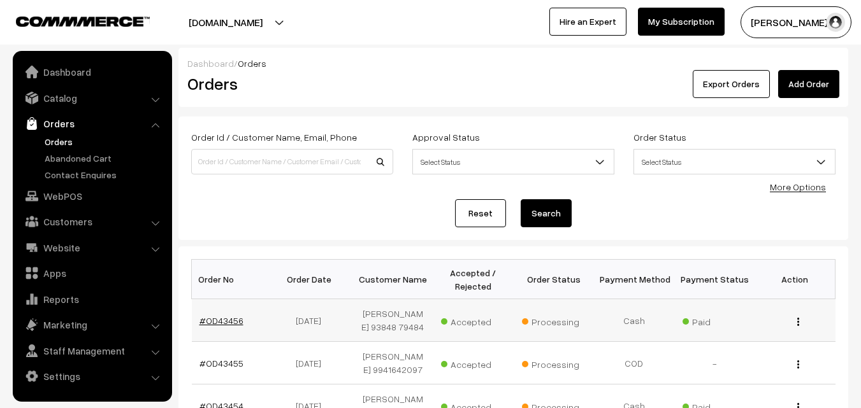
click at [221, 324] on link "#OD43456" at bounding box center [221, 320] width 44 height 11
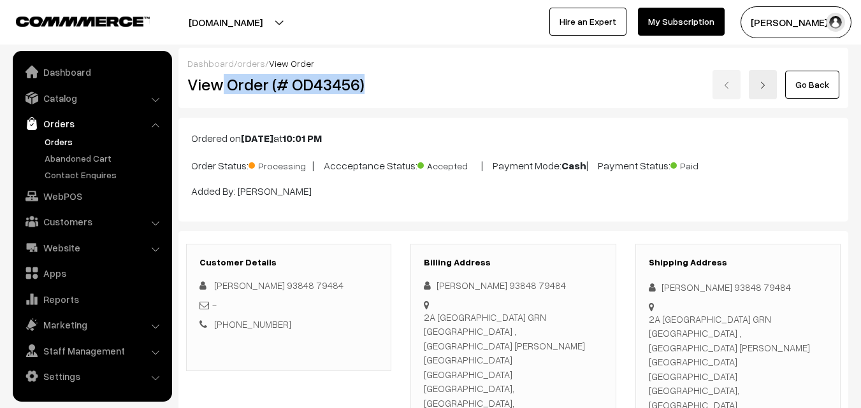
drag, startPoint x: 225, startPoint y: 82, endPoint x: 376, endPoint y: 87, distance: 151.1
click at [379, 87] on h2 "View Order (# OD43456)" at bounding box center [289, 85] width 205 height 20
copy h2 "Order (# OD43456)"
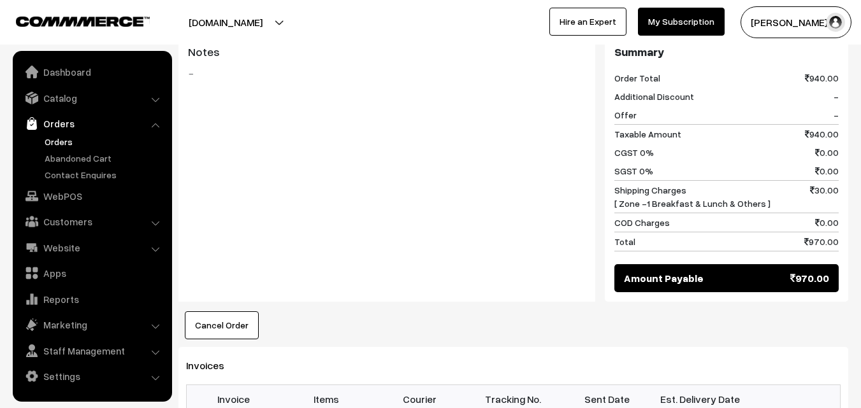
scroll to position [956, 0]
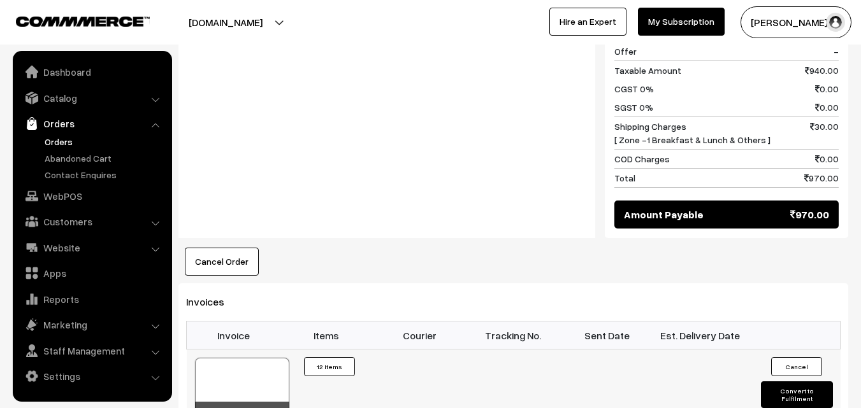
click at [251, 358] on div at bounding box center [242, 390] width 94 height 64
click at [76, 223] on link "Customers" at bounding box center [92, 221] width 152 height 23
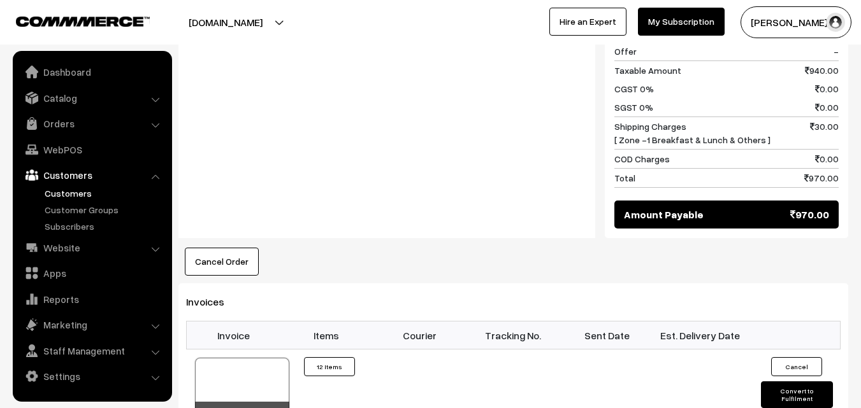
click at [78, 192] on link "Customers" at bounding box center [104, 193] width 126 height 13
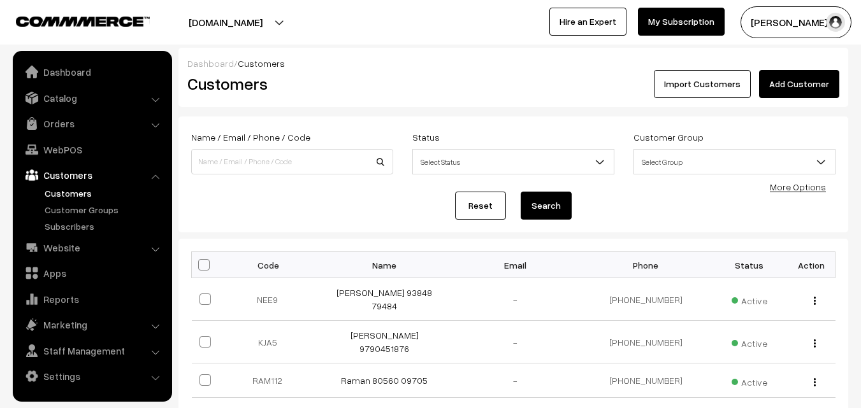
click at [798, 85] on link "Add Customer" at bounding box center [799, 84] width 80 height 28
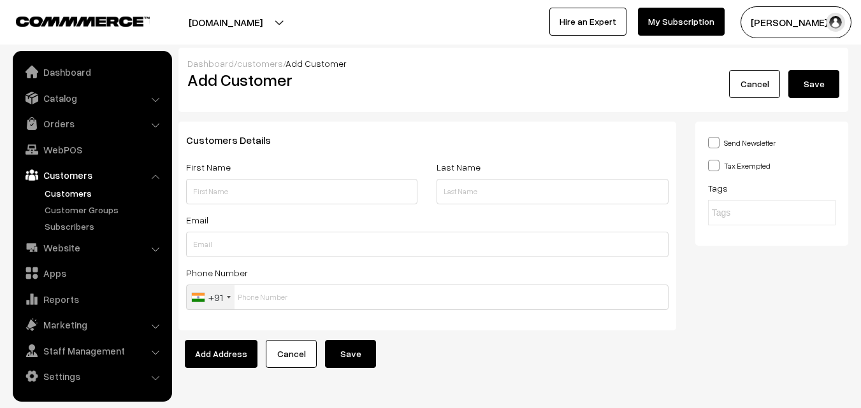
click at [236, 190] on input "text" at bounding box center [301, 191] width 231 height 25
type input "80569 32293"
click at [74, 149] on link "WebPOS" at bounding box center [92, 149] width 152 height 23
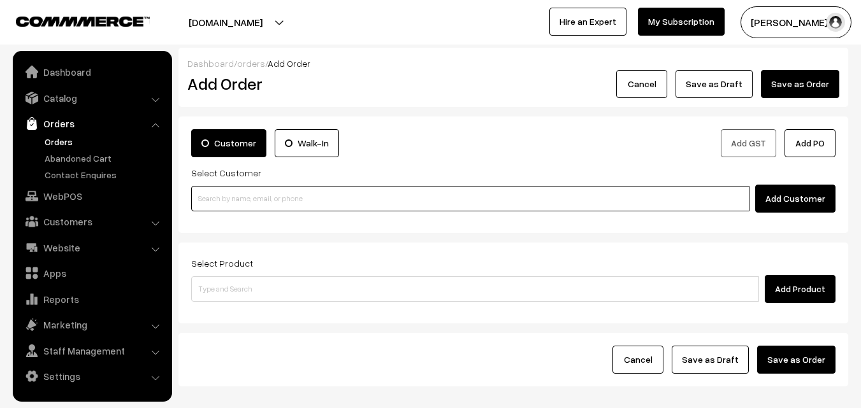
click at [222, 203] on input at bounding box center [470, 198] width 558 height 25
paste input "80569 32293"
click at [227, 222] on ul "No customers found." at bounding box center [472, 220] width 562 height 17
click at [225, 200] on input "80569 32293" at bounding box center [470, 198] width 558 height 25
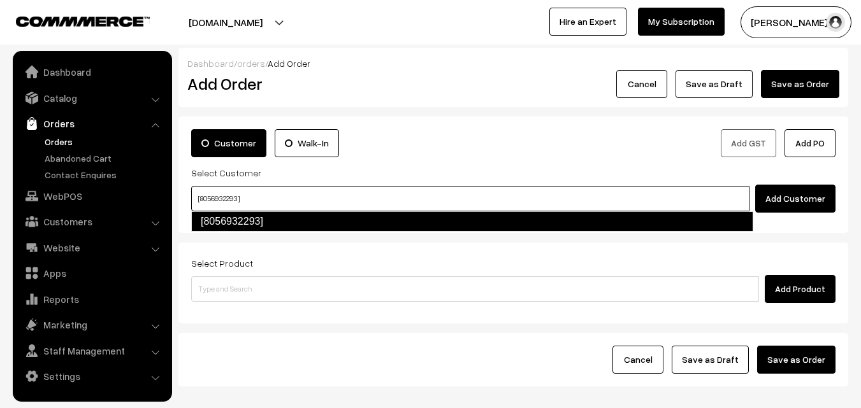
type input "[8056932293]"
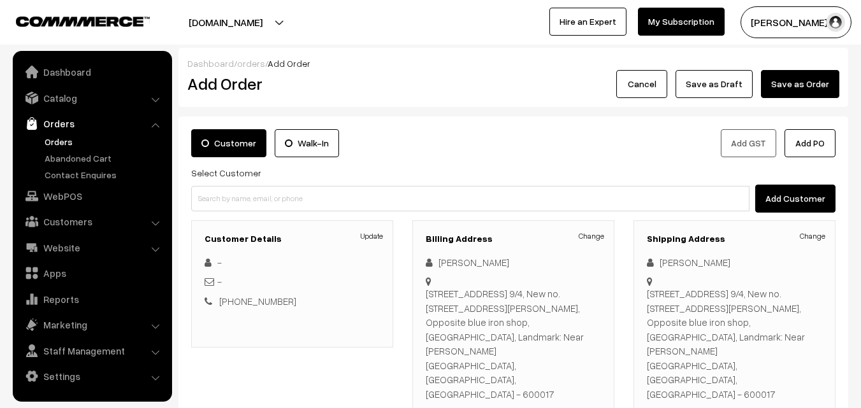
scroll to position [127, 0]
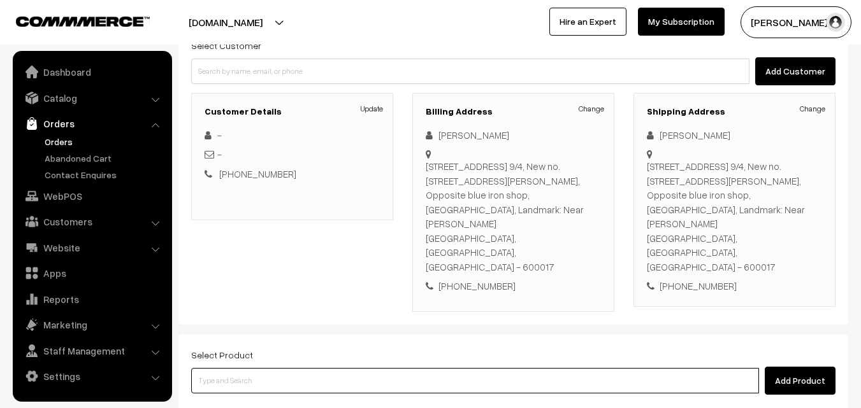
click at [309, 368] on input at bounding box center [475, 380] width 568 height 25
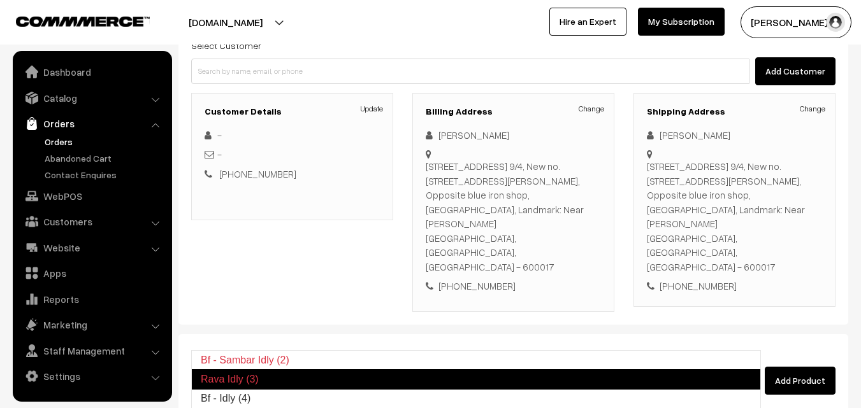
type input "Bf - Idly (4)"
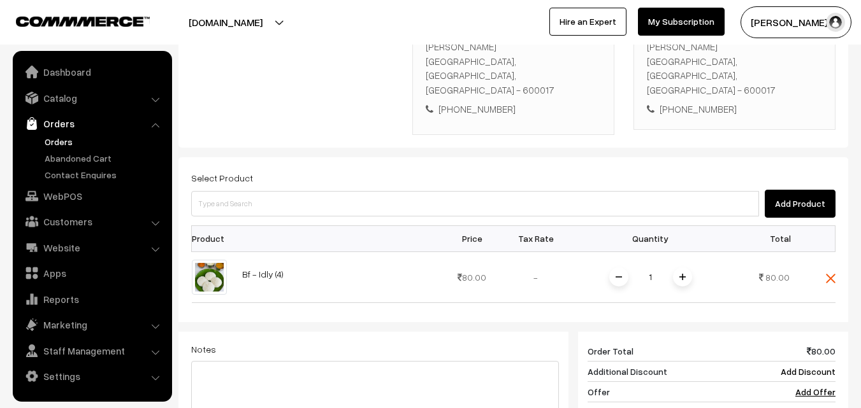
scroll to position [319, 0]
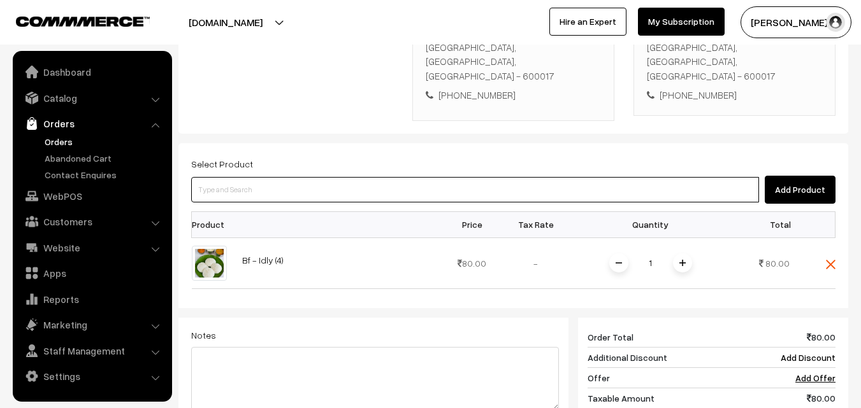
click at [350, 177] on input at bounding box center [475, 189] width 568 height 25
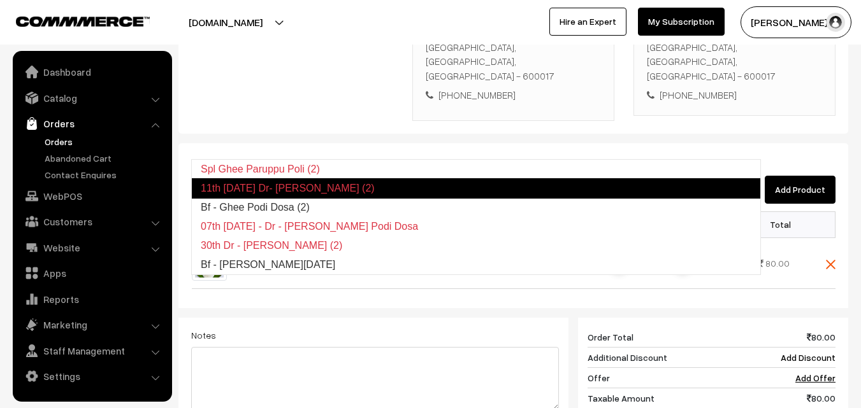
type input "Bf - Ghee Podi Dosa (2)"
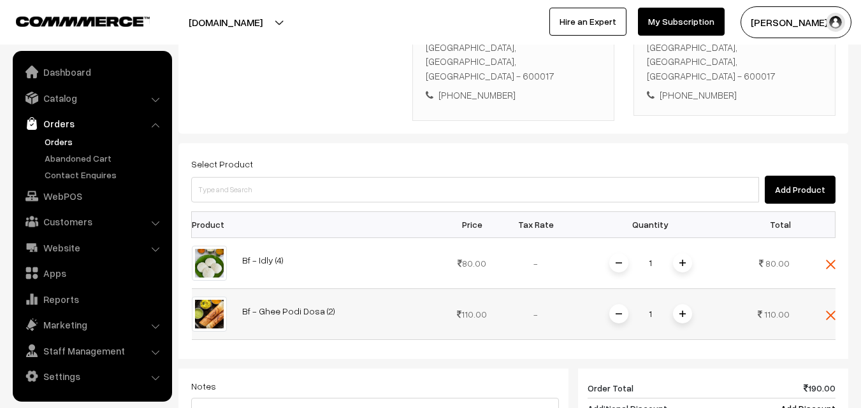
click at [677, 305] on span at bounding box center [682, 314] width 19 height 19
click at [682, 311] on img at bounding box center [682, 314] width 6 height 6
click at [674, 305] on span at bounding box center [682, 314] width 19 height 19
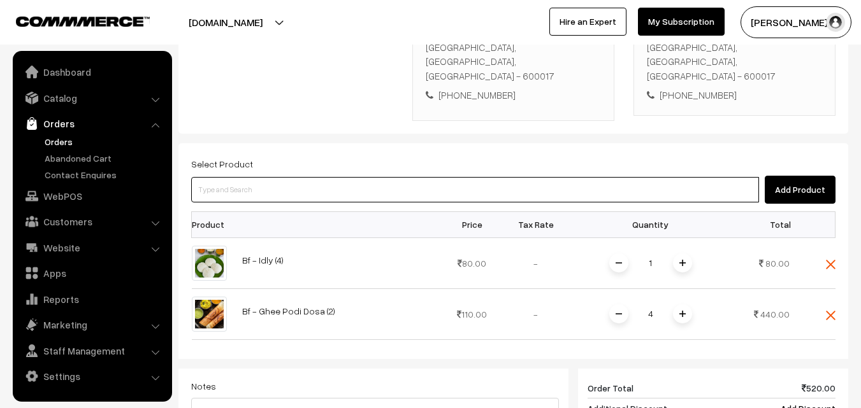
click at [273, 177] on input at bounding box center [475, 189] width 568 height 25
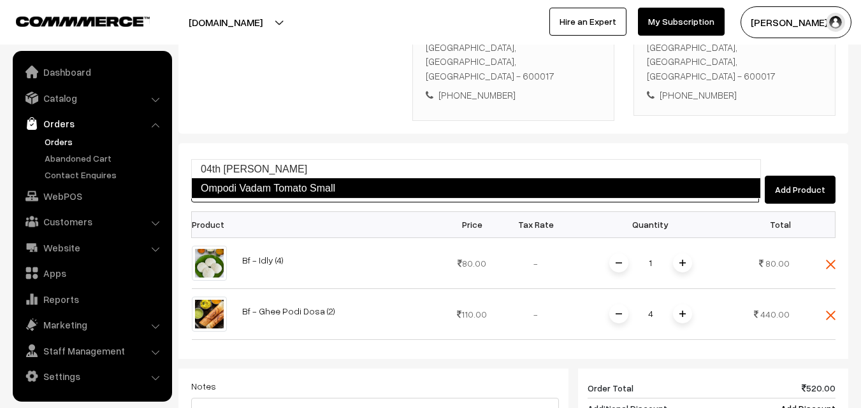
type input "04th Tomato Sadam"
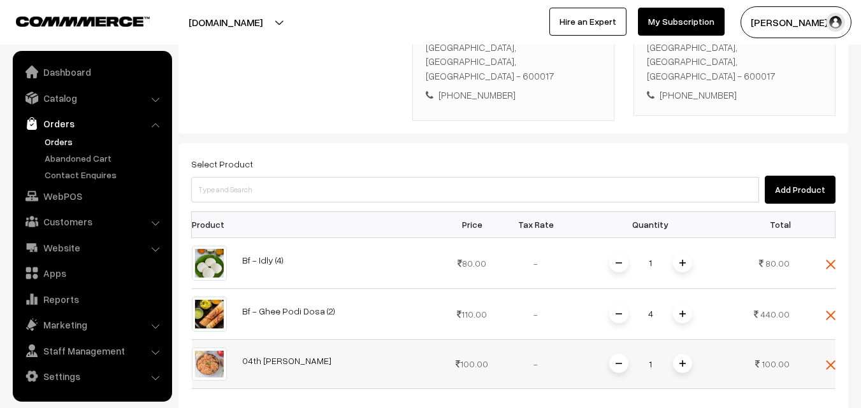
click at [687, 354] on span at bounding box center [682, 363] width 19 height 19
click at [275, 168] on div "Select Product Add Product Product Price Tax Rate Quantity Total 1" at bounding box center [513, 388] width 670 height 491
click at [273, 176] on div "Add Product" at bounding box center [513, 190] width 644 height 28
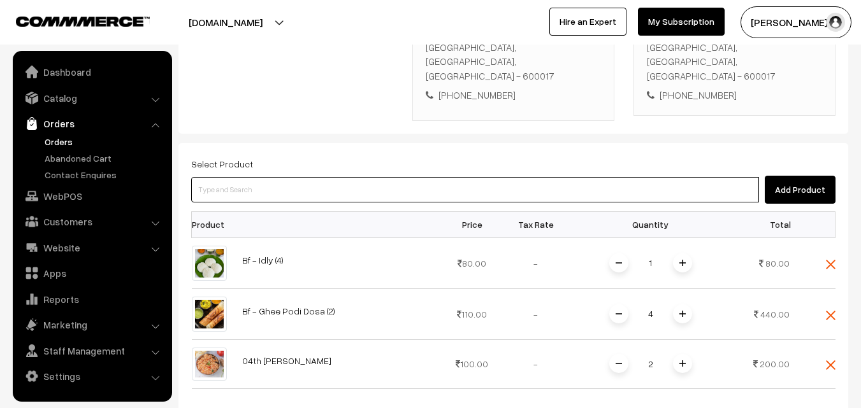
click at [252, 177] on input at bounding box center [475, 189] width 568 height 25
paste input "04th Saturday With Rice"
type input "04th [DATE] With Rice"
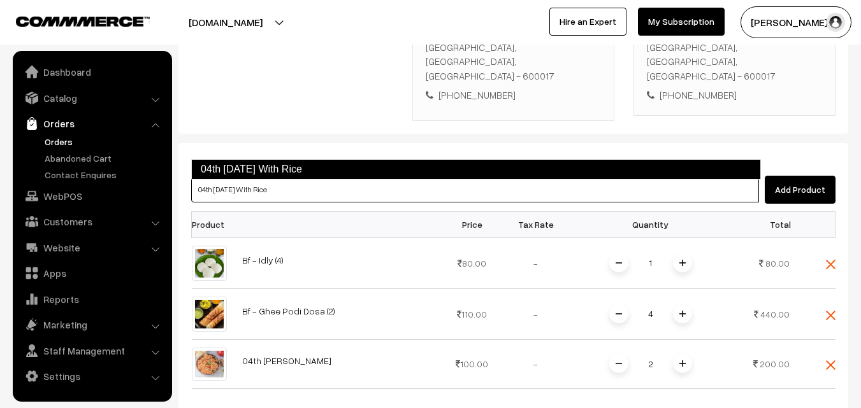
click at [243, 172] on link "04th [DATE] With Rice" at bounding box center [476, 169] width 570 height 20
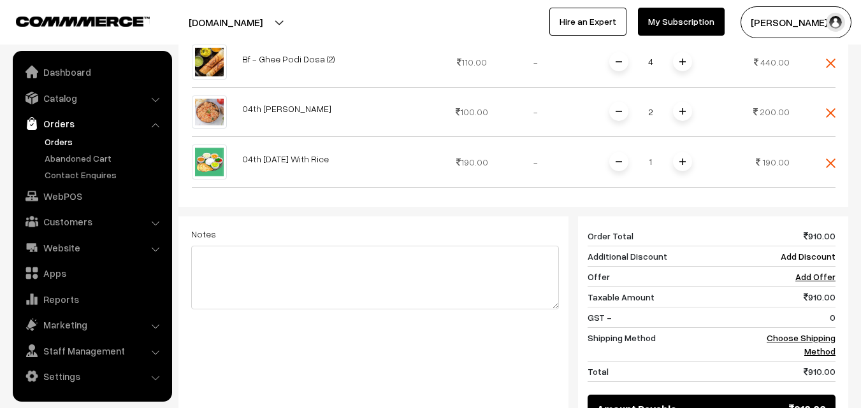
scroll to position [574, 0]
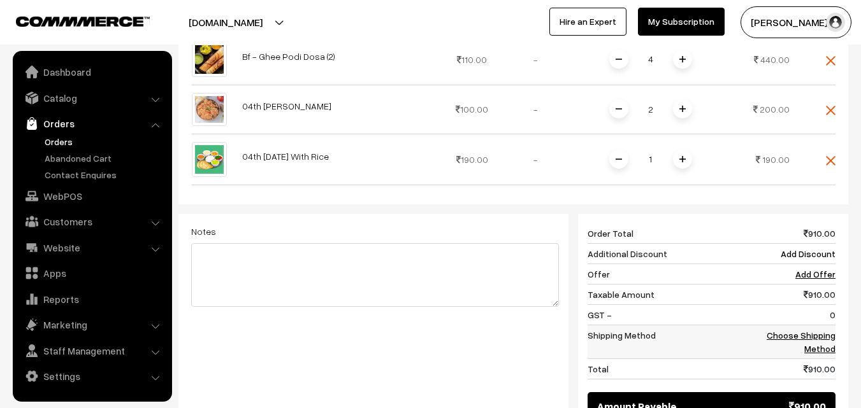
click at [828, 330] on link "Choose Shipping Method" at bounding box center [801, 342] width 69 height 24
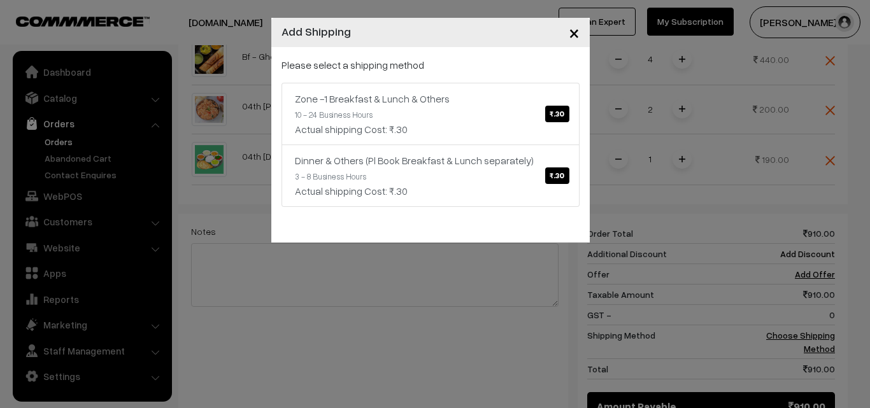
click at [824, 294] on div "× Add Shipping Please select a shipping method Zone -1 Breakfast & Lunch & Othe…" at bounding box center [435, 204] width 870 height 408
click at [479, 131] on div "Actual shipping Cost: ₹.30" at bounding box center [430, 129] width 271 height 15
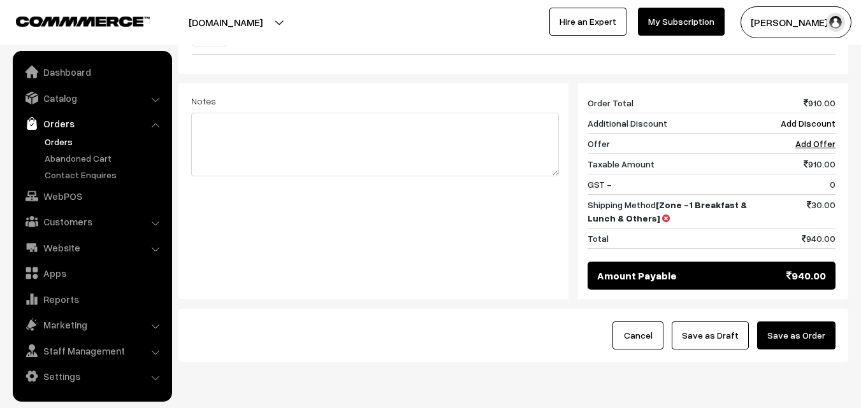
scroll to position [707, 0]
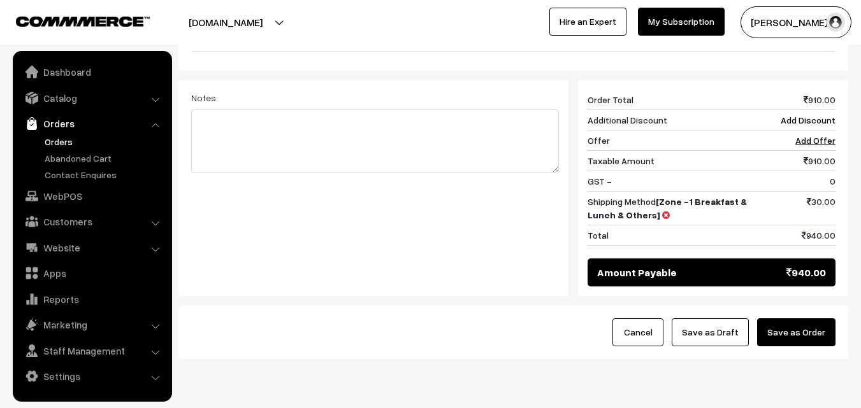
click at [814, 319] on button "Save as Order" at bounding box center [796, 333] width 78 height 28
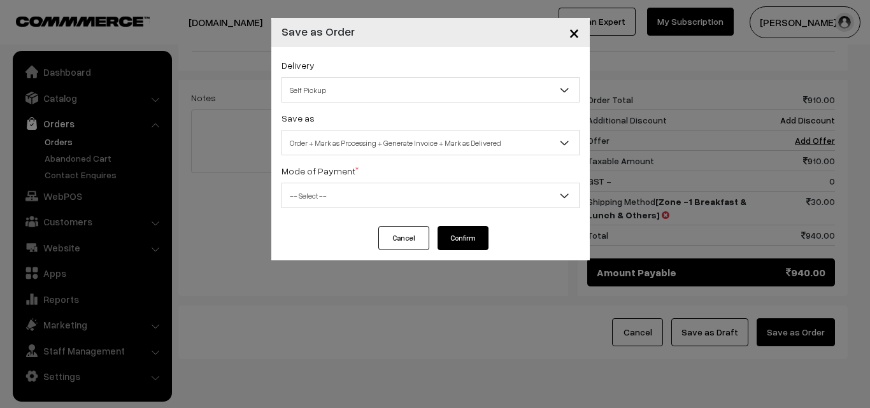
click at [435, 138] on span "Order + Mark as Processing + Generate Invoice + Mark as Delivered" at bounding box center [430, 143] width 297 height 22
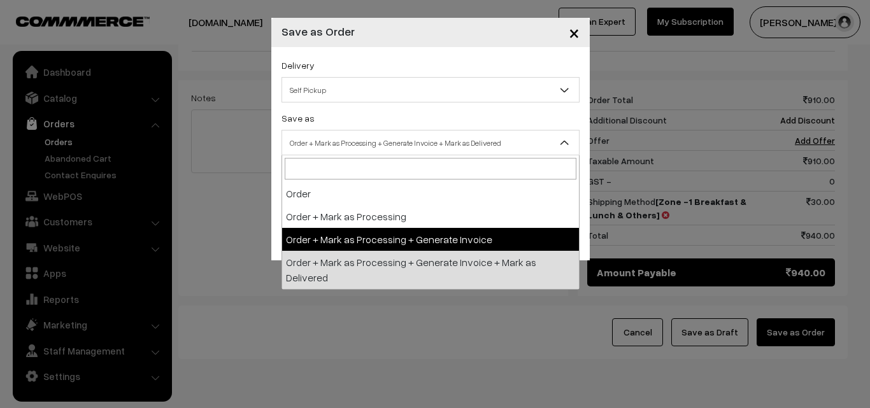
select select "3"
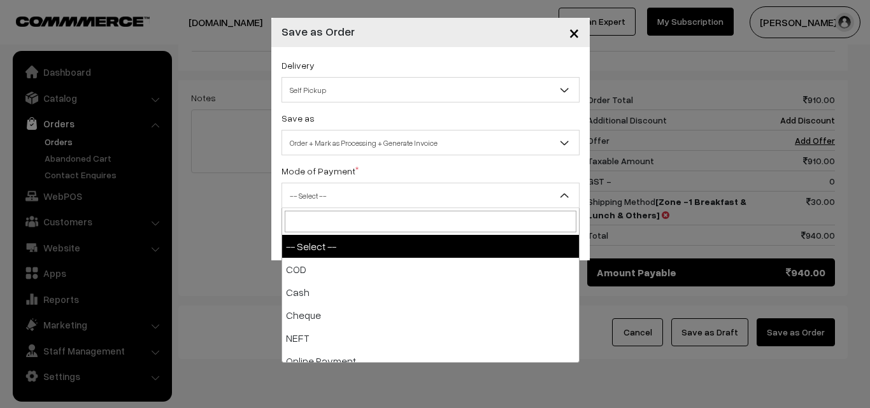
click at [344, 189] on span "-- Select --" at bounding box center [430, 196] width 297 height 22
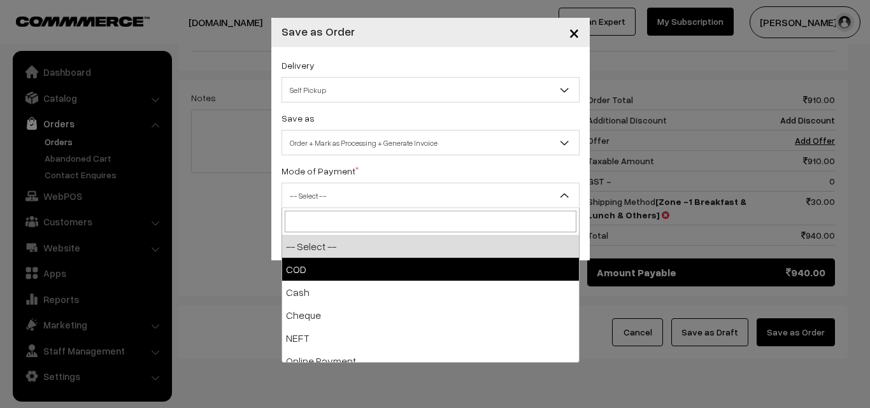
select select "1"
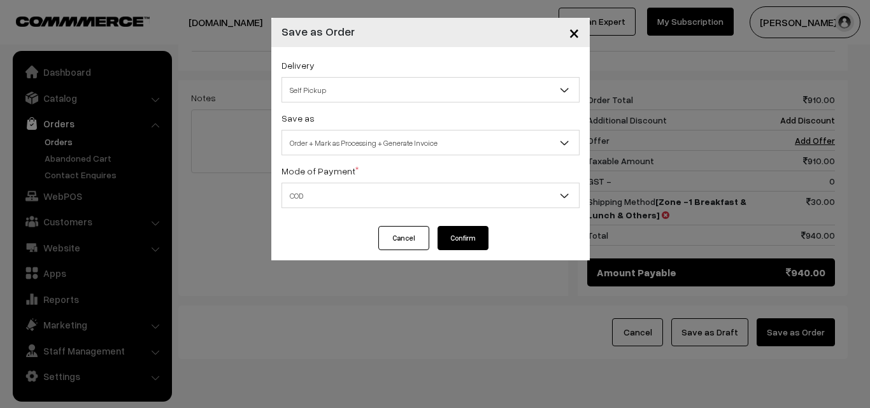
click at [461, 240] on button "Confirm" at bounding box center [463, 238] width 51 height 24
click at [411, 245] on button "Cancel" at bounding box center [403, 238] width 51 height 24
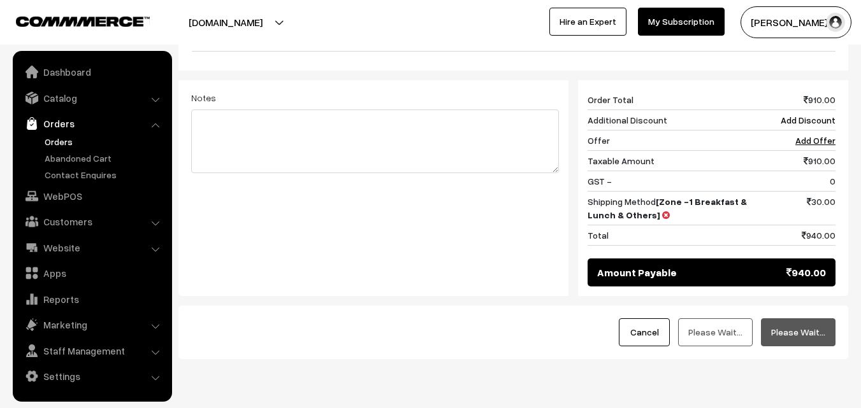
click at [76, 141] on link "Orders" at bounding box center [104, 141] width 126 height 13
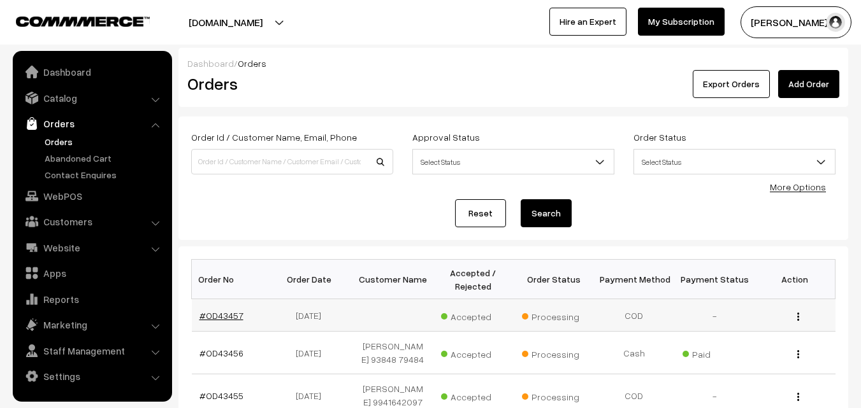
click at [223, 316] on link "#OD43457" at bounding box center [221, 315] width 44 height 11
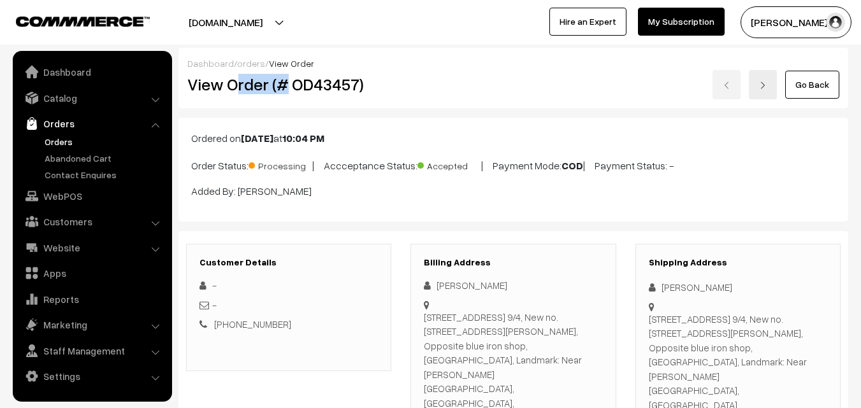
drag, startPoint x: 235, startPoint y: 83, endPoint x: 285, endPoint y: 87, distance: 50.5
click at [287, 87] on h2 "View Order (# OD43457)" at bounding box center [289, 85] width 205 height 20
click at [227, 85] on h2 "View Order (# OD43457)" at bounding box center [289, 85] width 205 height 20
drag, startPoint x: 226, startPoint y: 82, endPoint x: 416, endPoint y: 79, distance: 189.9
click at [414, 80] on div "View Order (# OD43457) Go Back" at bounding box center [513, 84] width 671 height 29
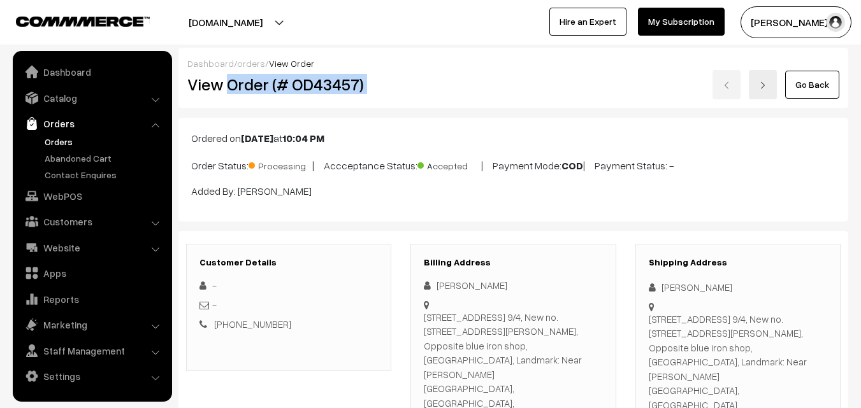
copy div "Order (# OD43457)"
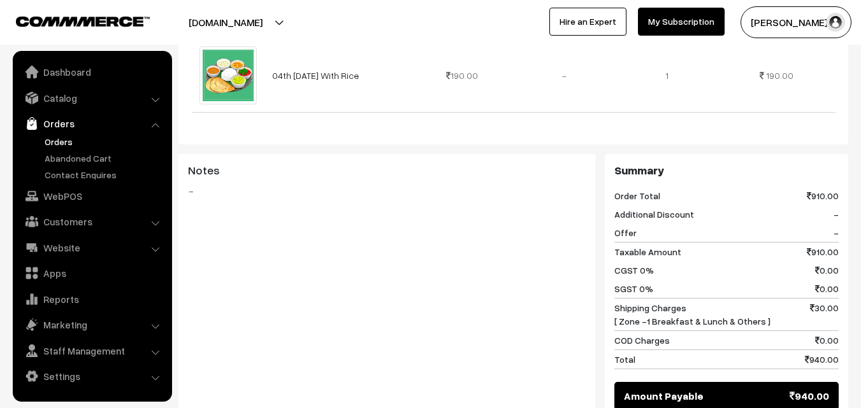
scroll to position [892, 0]
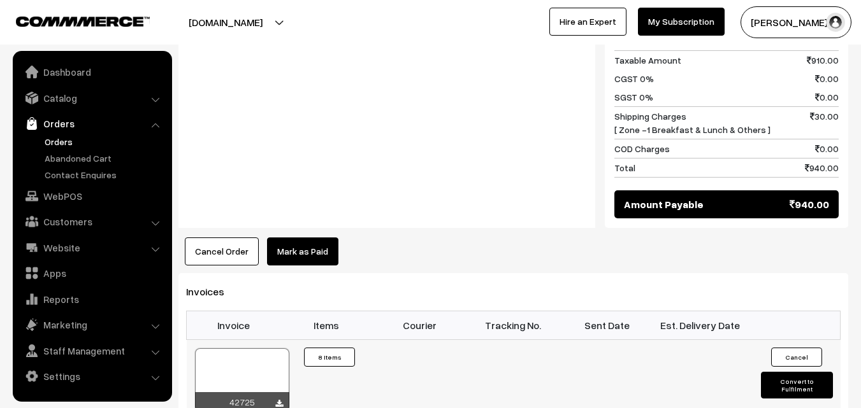
click at [252, 349] on div at bounding box center [242, 381] width 94 height 64
click at [71, 200] on link "WebPOS" at bounding box center [92, 196] width 152 height 23
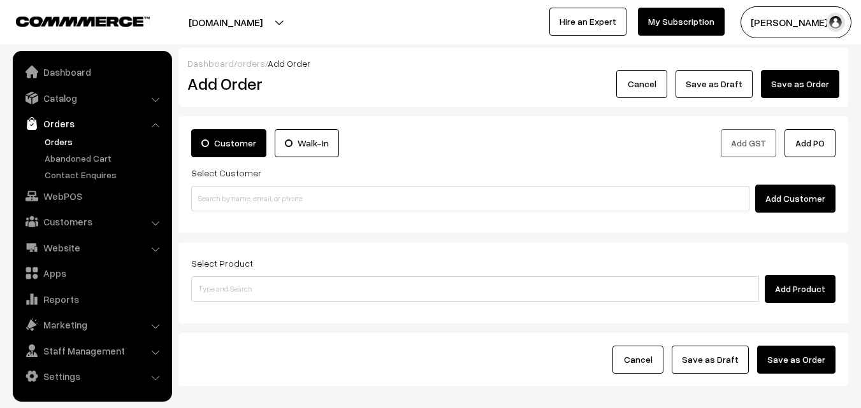
click at [240, 193] on input at bounding box center [470, 198] width 558 height 25
click at [228, 195] on input "80569 32293" at bounding box center [470, 198] width 558 height 25
click at [220, 197] on input "80569 32293" at bounding box center [470, 198] width 558 height 25
type input "8056932293"
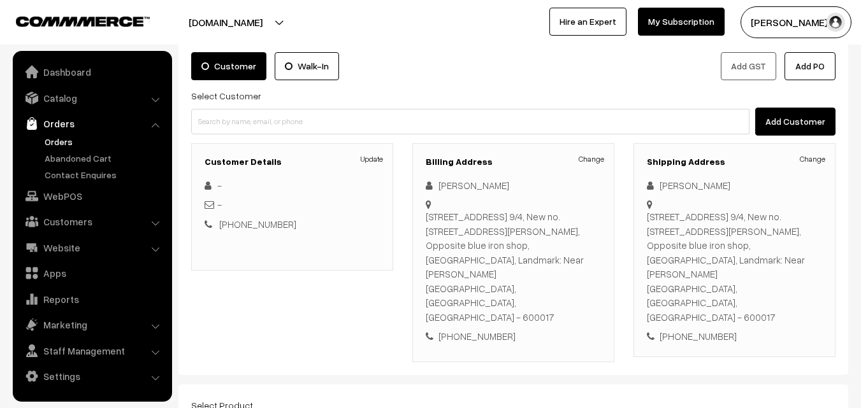
scroll to position [191, 0]
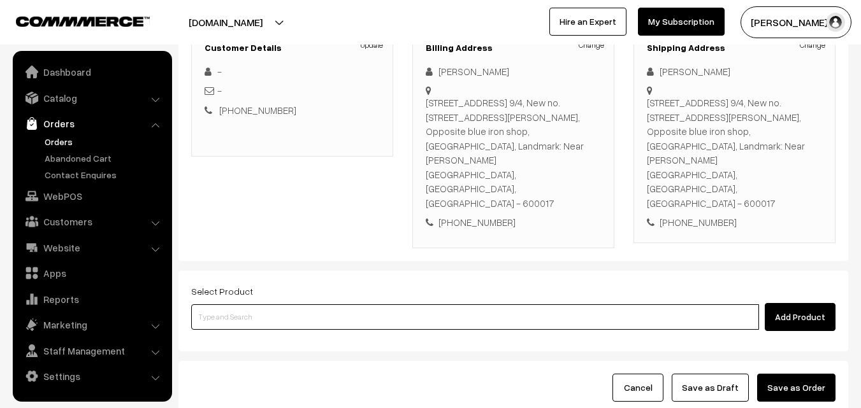
click at [319, 305] on input at bounding box center [475, 317] width 568 height 25
click at [288, 305] on input at bounding box center [475, 317] width 568 height 25
paste input "04th [DATE] Dr - [PERSON_NAME] (4)"
type input "04th [DATE] Dr - [PERSON_NAME] (4)"
click at [271, 305] on input "04th [DATE] Dr - [PERSON_NAME] (4)" at bounding box center [475, 317] width 568 height 25
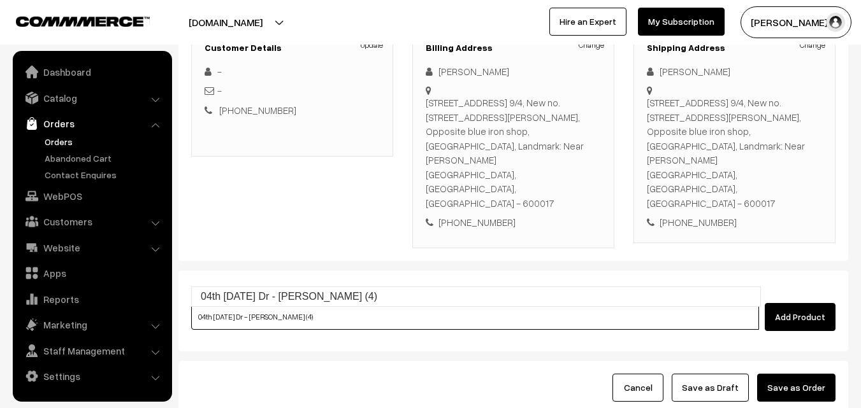
click at [271, 301] on link "04th [DATE] Dr - [PERSON_NAME] (4)" at bounding box center [476, 296] width 568 height 19
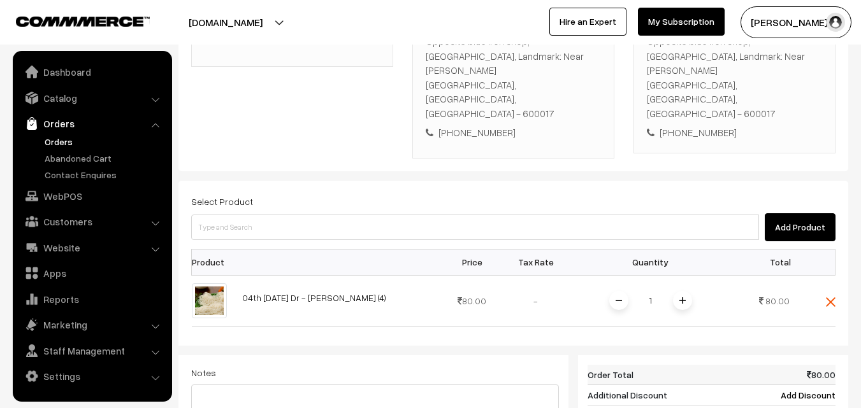
scroll to position [382, 0]
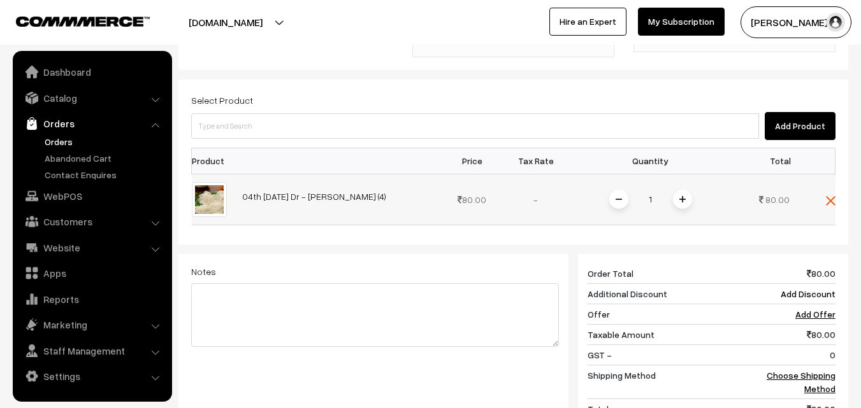
click at [682, 196] on img at bounding box center [682, 199] width 6 height 6
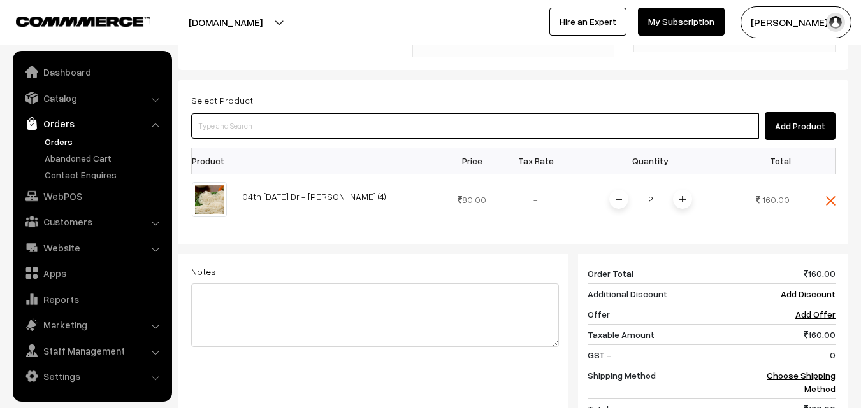
click at [617, 113] on input at bounding box center [475, 125] width 568 height 25
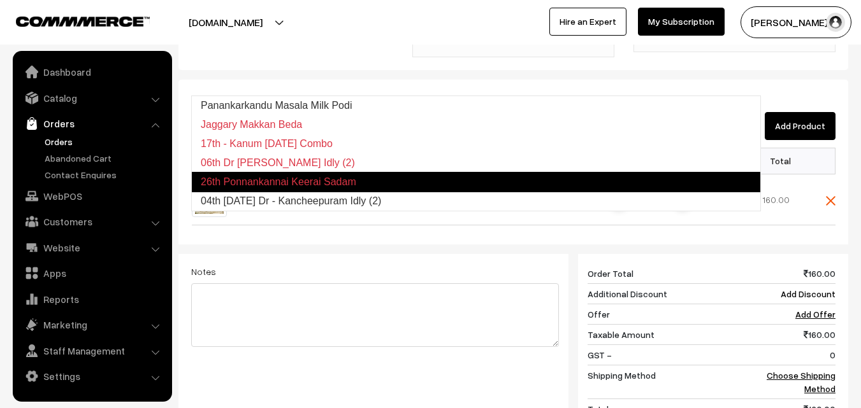
type input "04th [DATE] Dr - Kancheepuram Idly (2)"
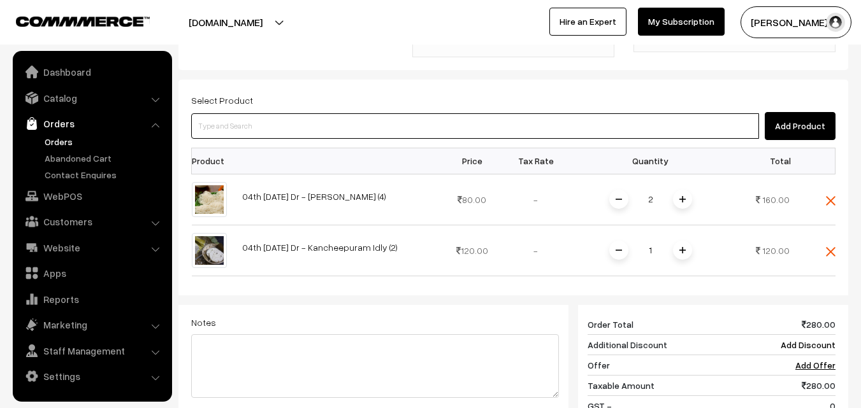
click at [252, 113] on input at bounding box center [475, 125] width 568 height 25
paste input "04th Dr - [PERSON_NAME] (2)"
type input "04th Dr - [PERSON_NAME] (2)"
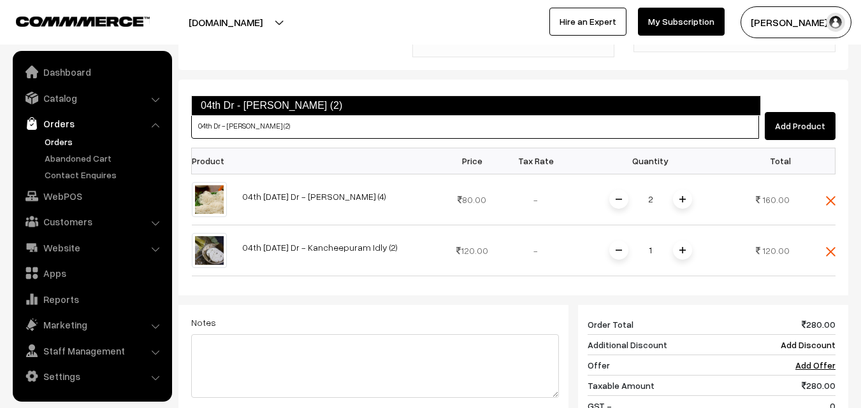
click at [264, 112] on link "04th Dr - [PERSON_NAME] (2)" at bounding box center [476, 106] width 570 height 20
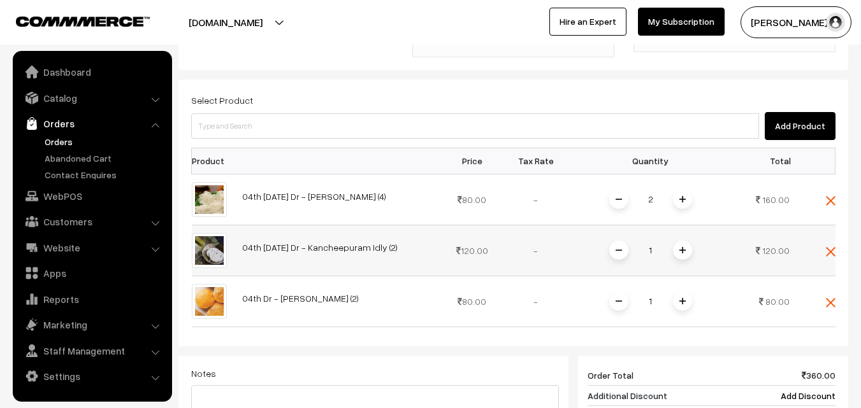
click at [680, 241] on span at bounding box center [682, 250] width 19 height 19
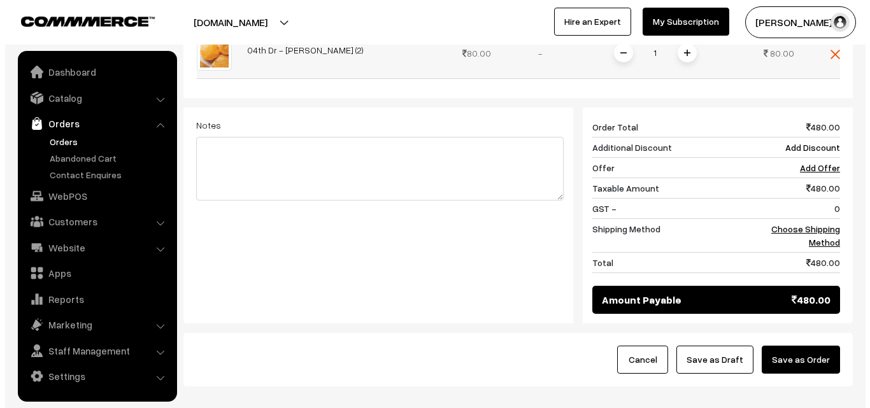
scroll to position [637, 0]
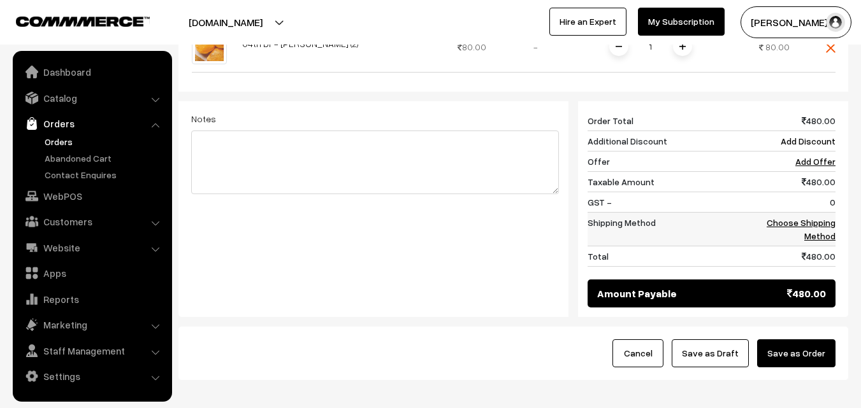
click at [817, 217] on link "Choose Shipping Method" at bounding box center [801, 229] width 69 height 24
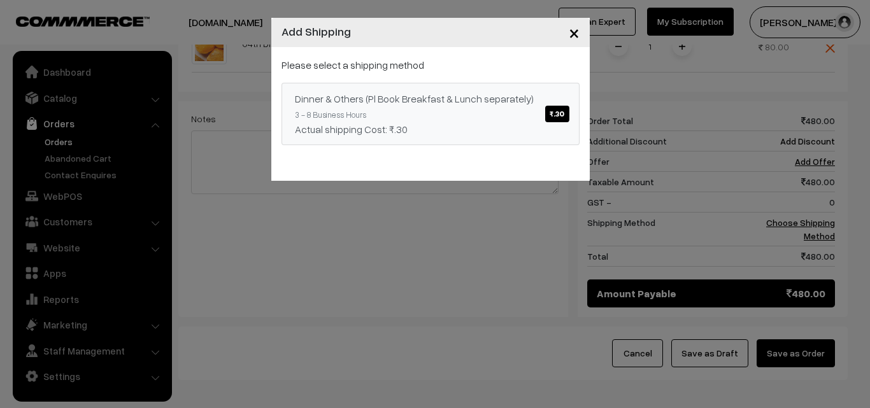
click at [493, 108] on link "Dinner & Others (Pl Book Breakfast & Lunch separately) ₹.30 3 - 8 Business Hour…" at bounding box center [431, 114] width 298 height 62
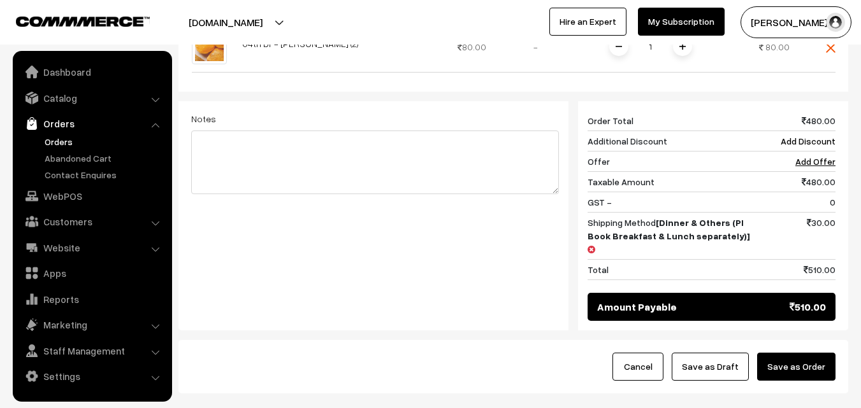
click at [815, 353] on button "Save as Order" at bounding box center [796, 367] width 78 height 28
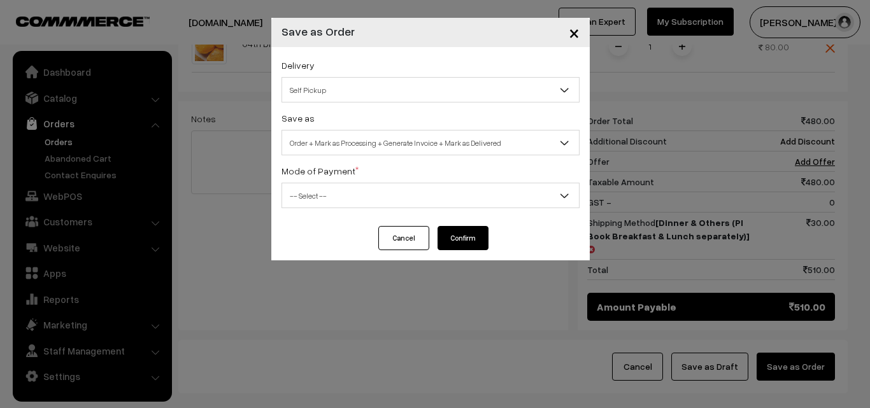
click at [373, 143] on span "Order + Mark as Processing + Generate Invoice + Mark as Delivered" at bounding box center [430, 143] width 297 height 22
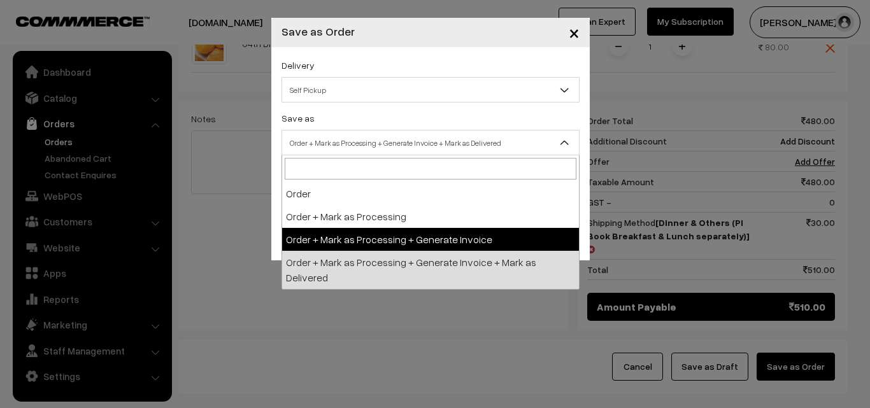
select select "3"
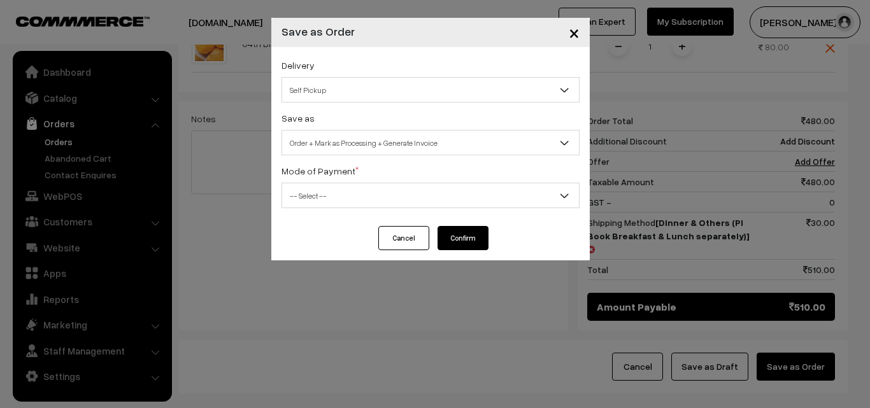
click at [326, 190] on span "-- Select --" at bounding box center [430, 196] width 297 height 22
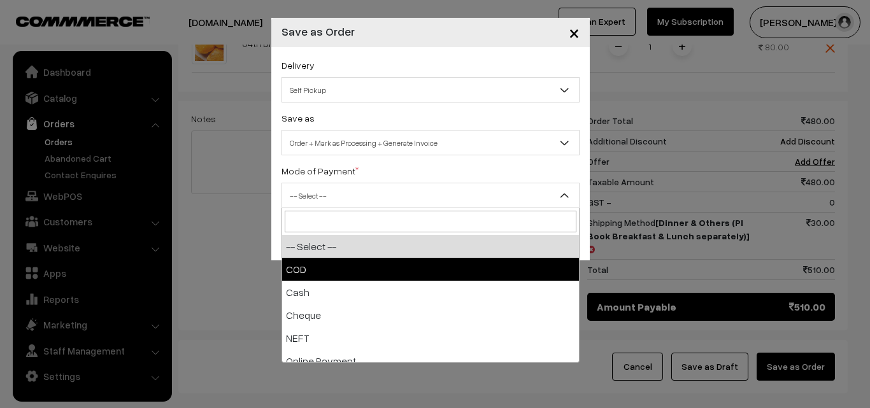
select select "2"
checkbox input "true"
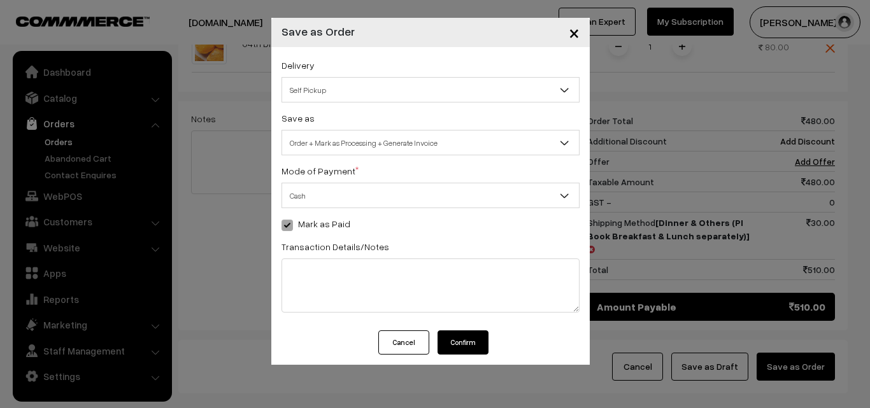
drag, startPoint x: 463, startPoint y: 342, endPoint x: 205, endPoint y: 316, distance: 259.4
click at [463, 341] on button "Confirm" at bounding box center [463, 343] width 51 height 24
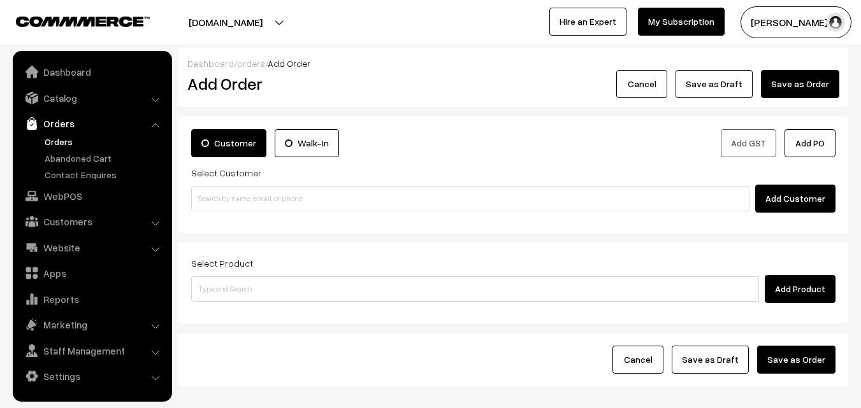
click at [61, 141] on link "Orders" at bounding box center [104, 141] width 126 height 13
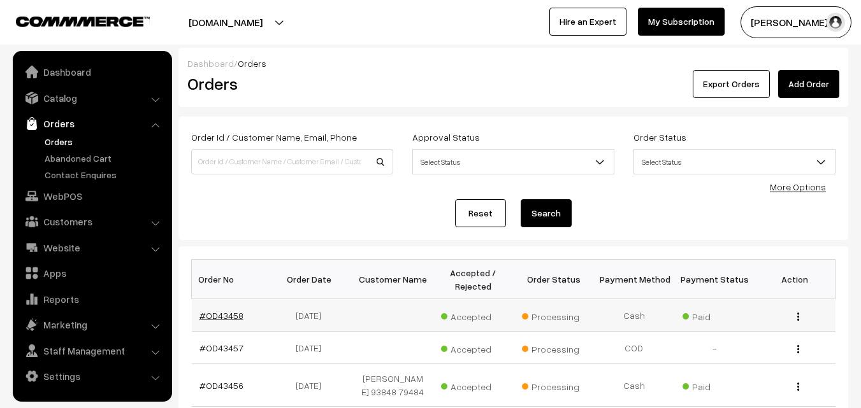
click at [217, 318] on link "#OD43458" at bounding box center [221, 315] width 44 height 11
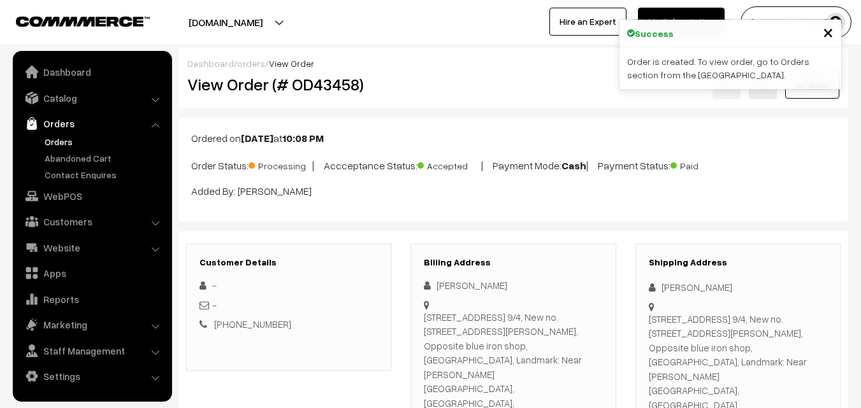
click at [442, 90] on div "View Order (# OD43458) Go Back" at bounding box center [513, 84] width 671 height 29
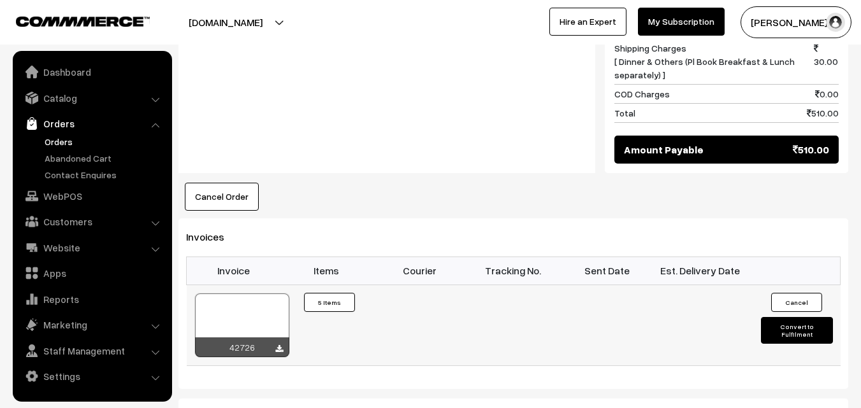
scroll to position [956, 0]
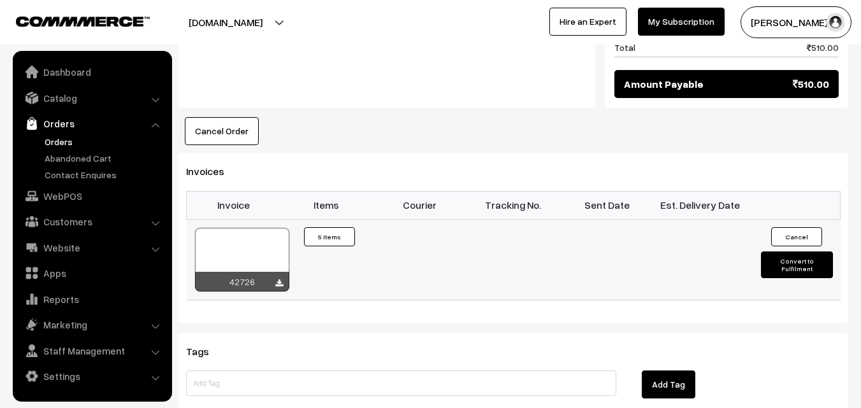
click at [250, 228] on div at bounding box center [242, 260] width 94 height 64
click at [61, 138] on link "Orders" at bounding box center [104, 141] width 126 height 13
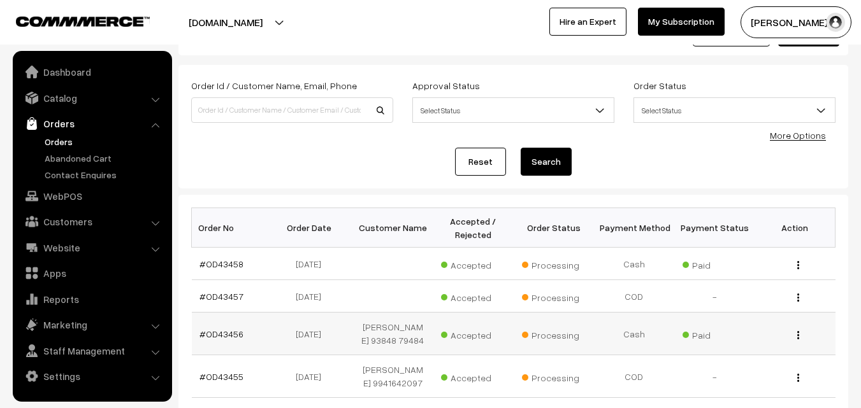
scroll to position [191, 0]
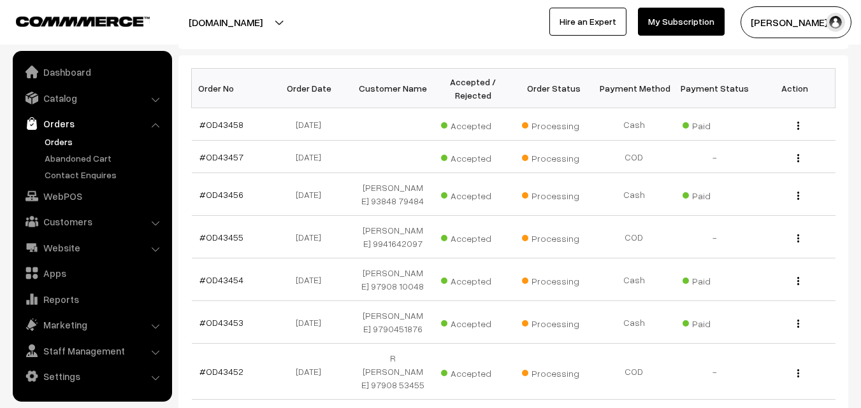
click at [55, 142] on link "Orders" at bounding box center [104, 141] width 126 height 13
